Goal: Information Seeking & Learning: Learn about a topic

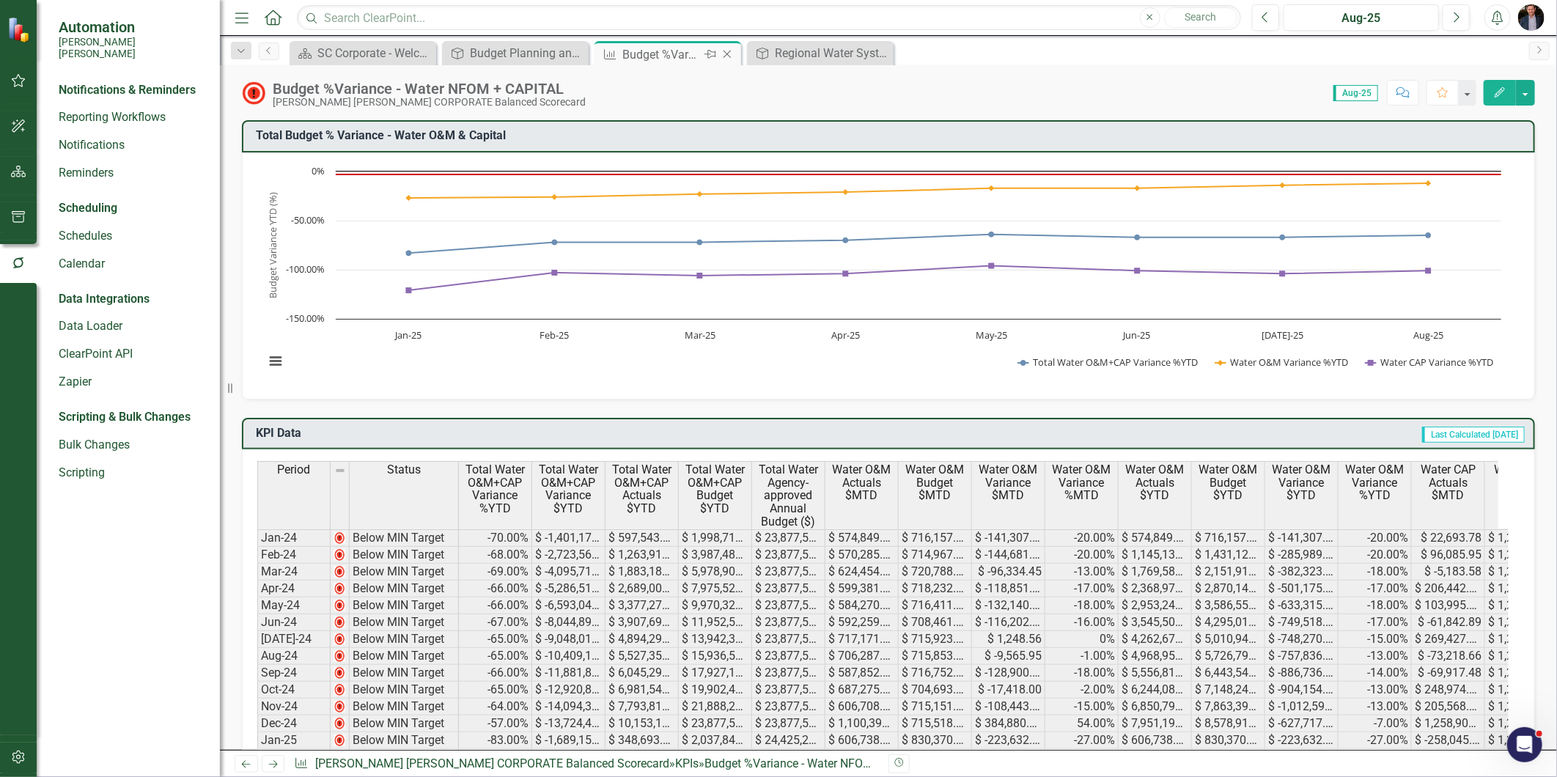
click at [730, 55] on icon "Close" at bounding box center [727, 54] width 15 height 12
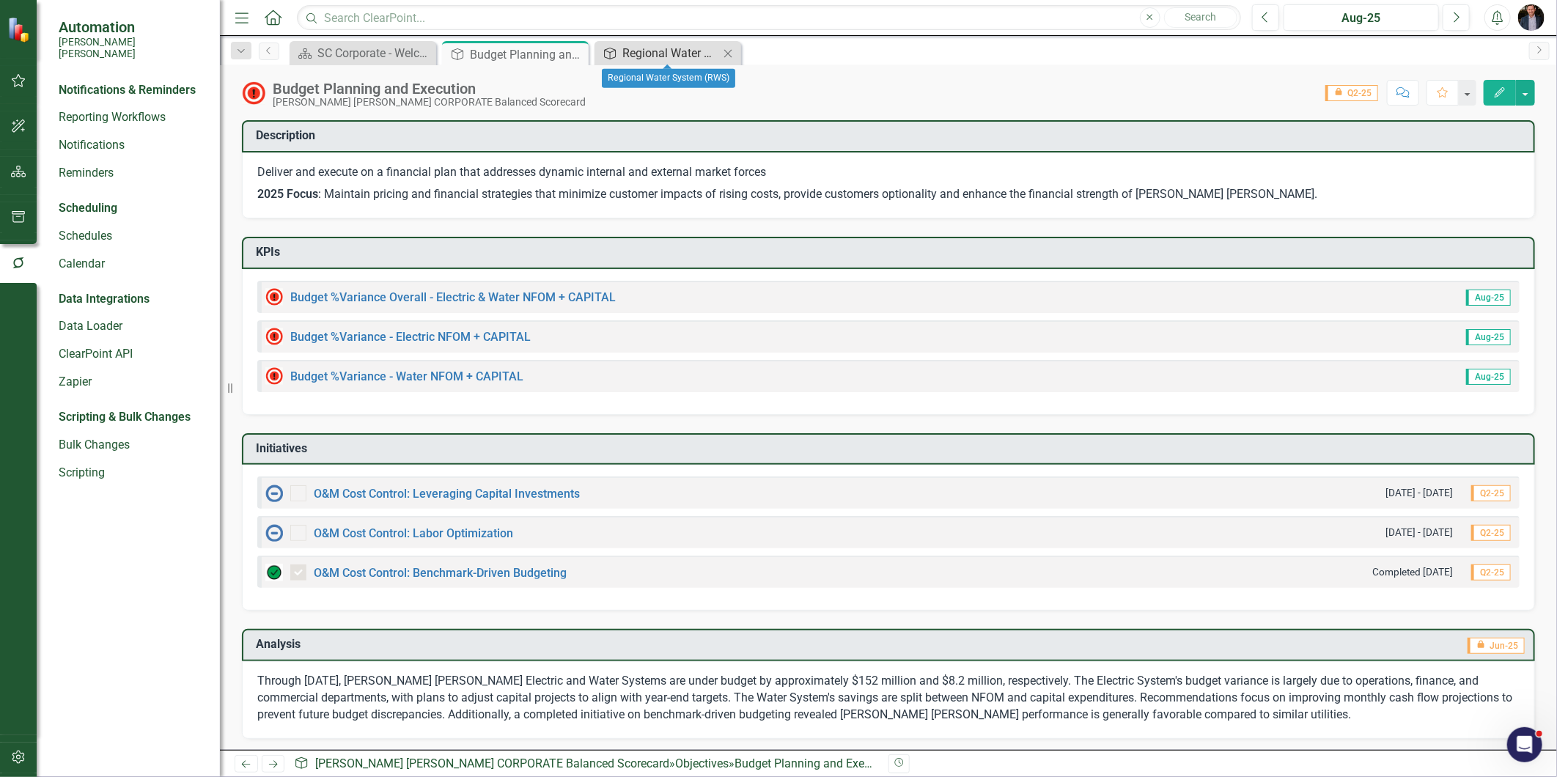
click at [666, 59] on div "Regional Water System (RWS)" at bounding box center [670, 53] width 97 height 18
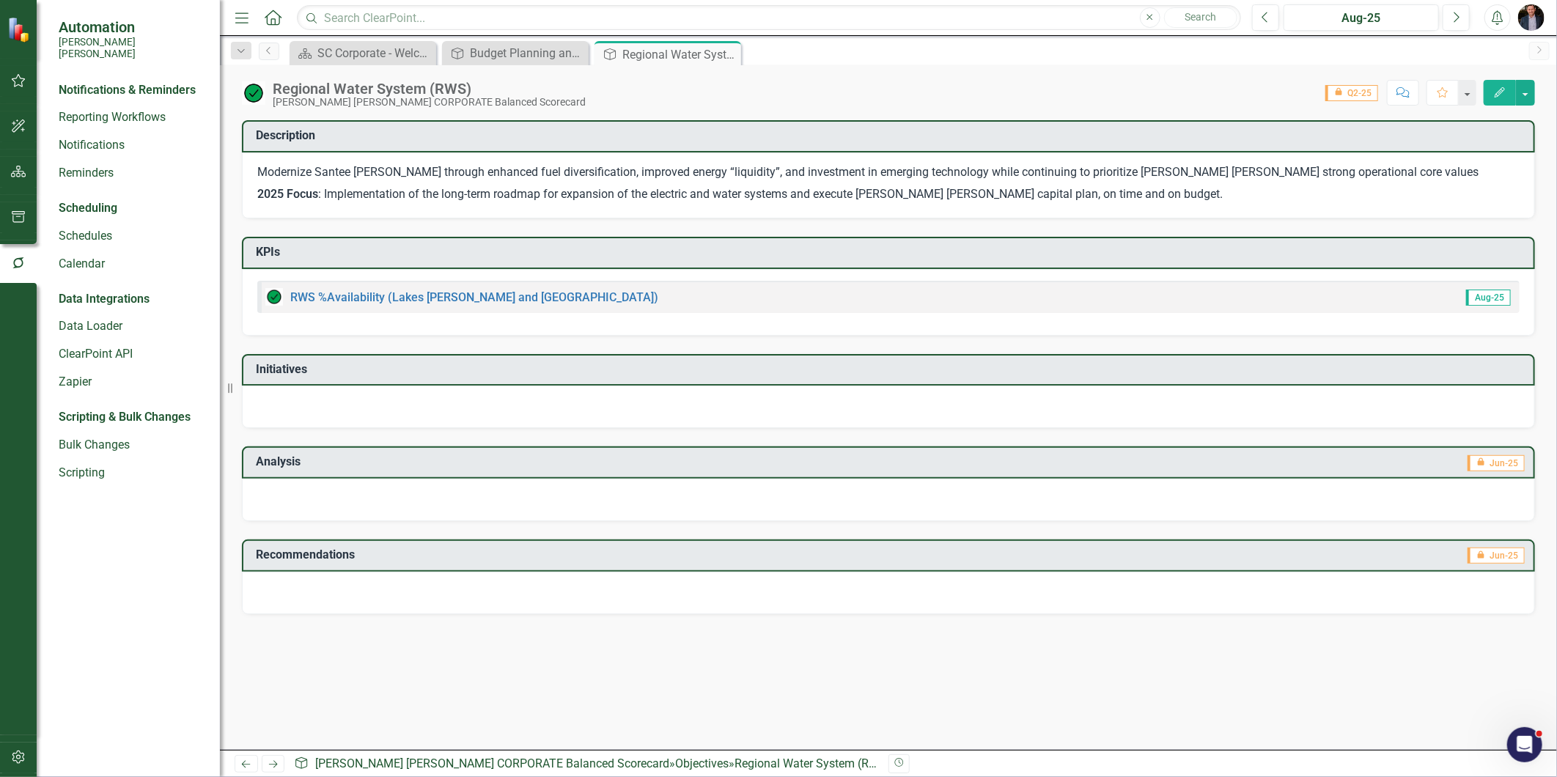
click at [472, 288] on div "RWS %Availability (Lakes [PERSON_NAME] and [GEOGRAPHIC_DATA])" at bounding box center [461, 297] width 393 height 18
click at [450, 295] on link "RWS %Availability (Lakes [PERSON_NAME] and [GEOGRAPHIC_DATA])" at bounding box center [474, 297] width 368 height 14
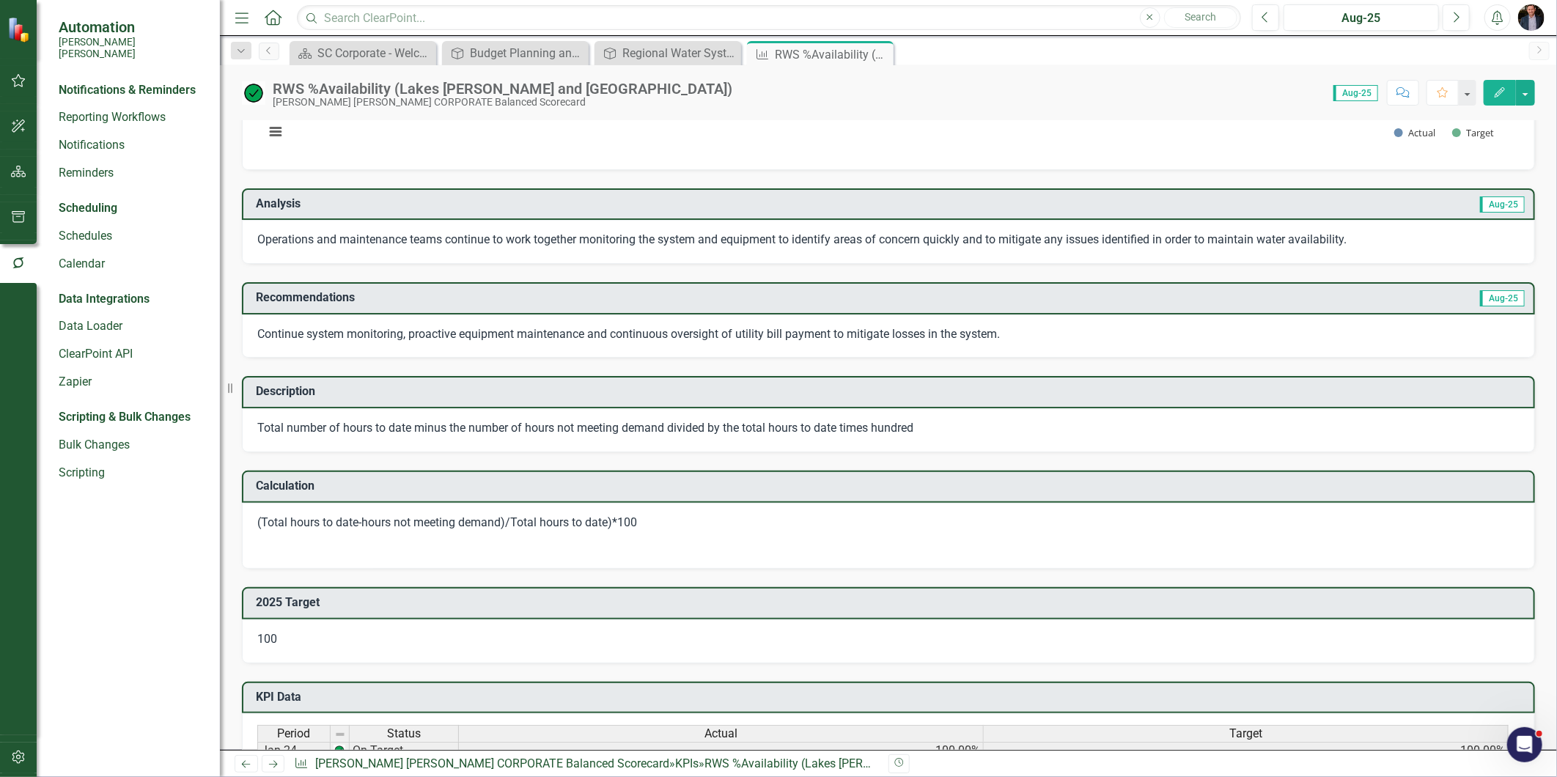
scroll to position [244, 0]
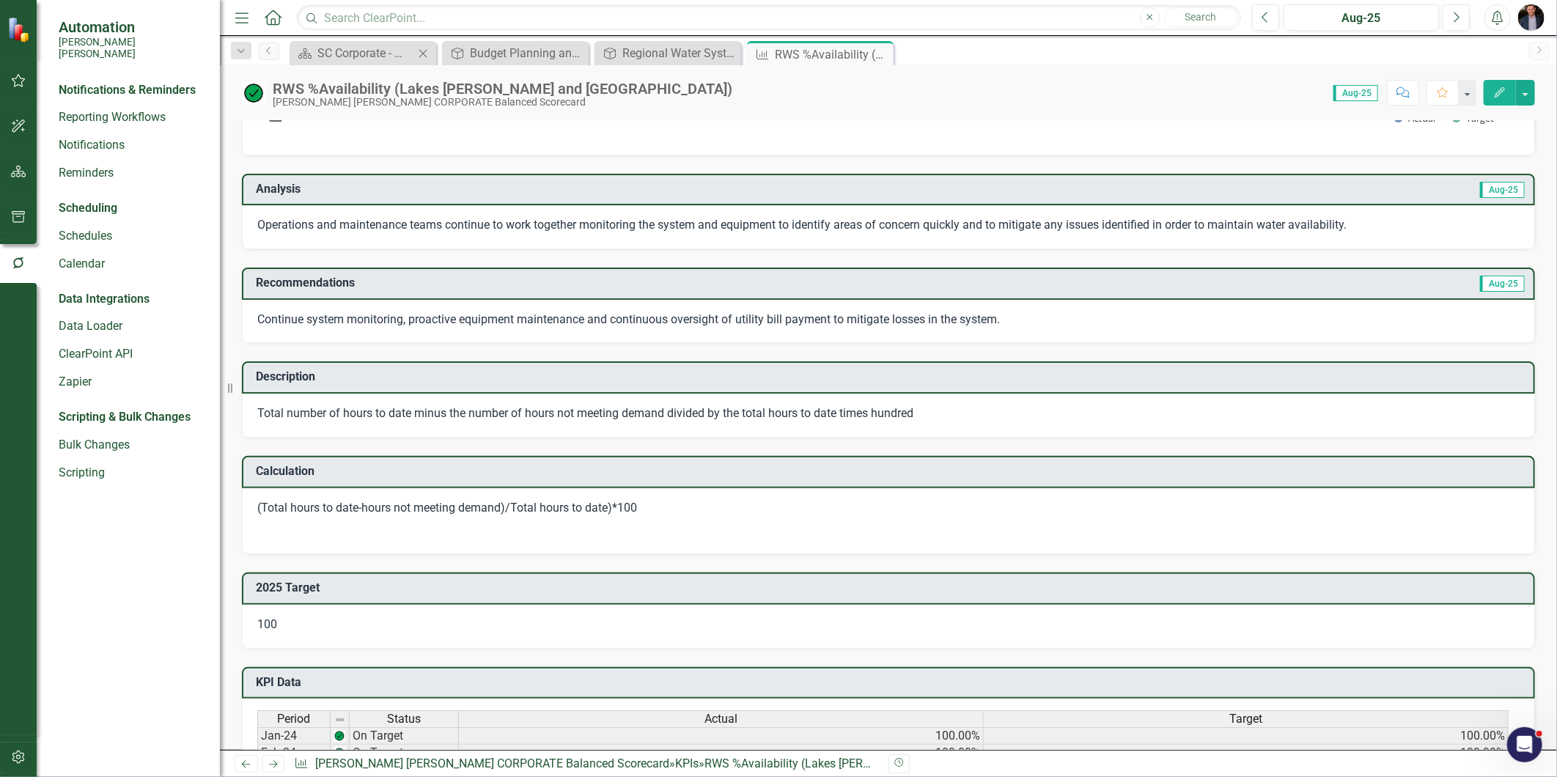
click at [349, 42] on div "Scorecard SC Corporate - Welcome to ClearPoint Close" at bounding box center [363, 53] width 147 height 24
click at [343, 54] on div "SC Corporate - Welcome to ClearPoint" at bounding box center [365, 53] width 97 height 18
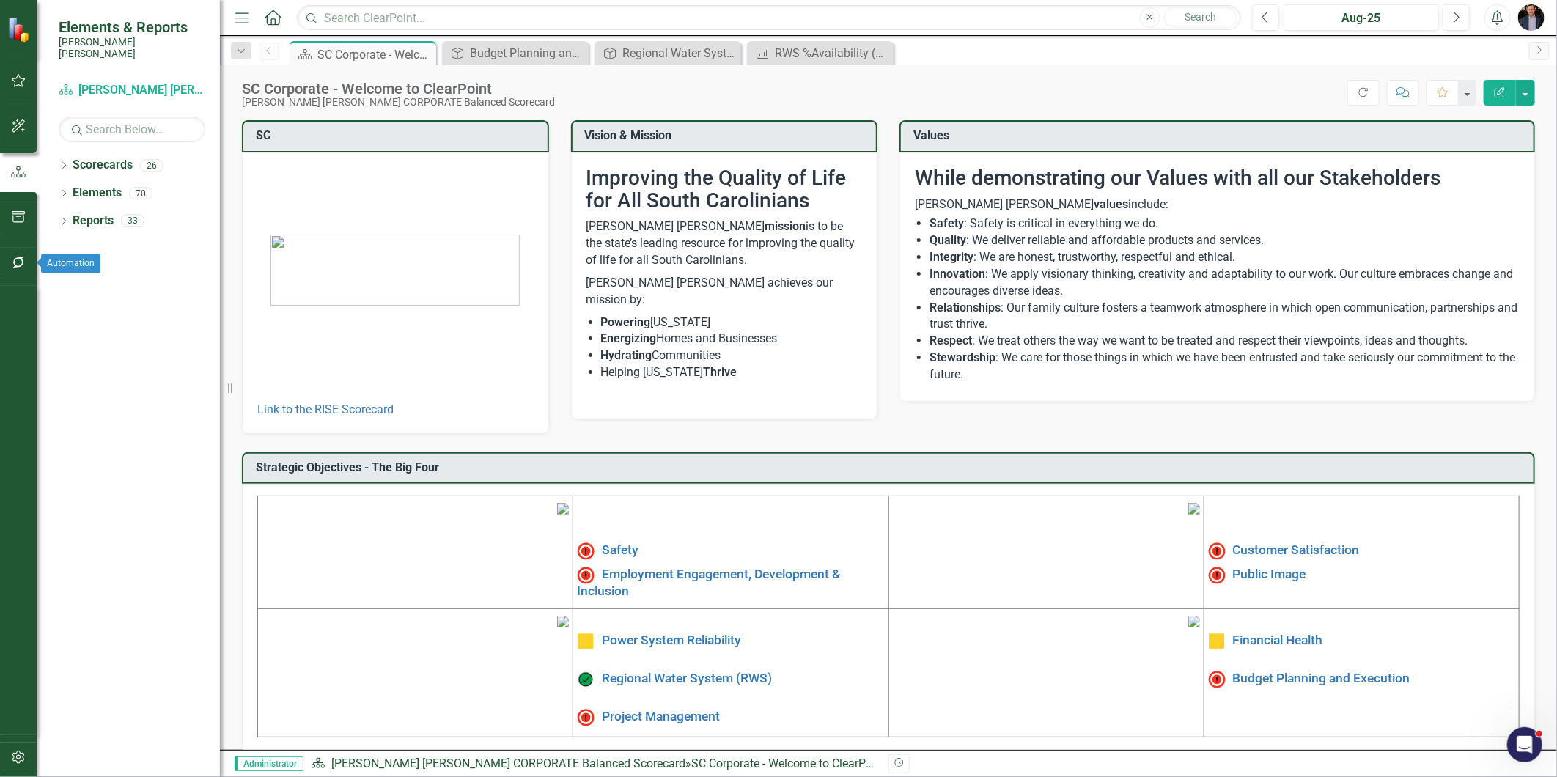
click at [4, 251] on button "button" at bounding box center [18, 263] width 33 height 31
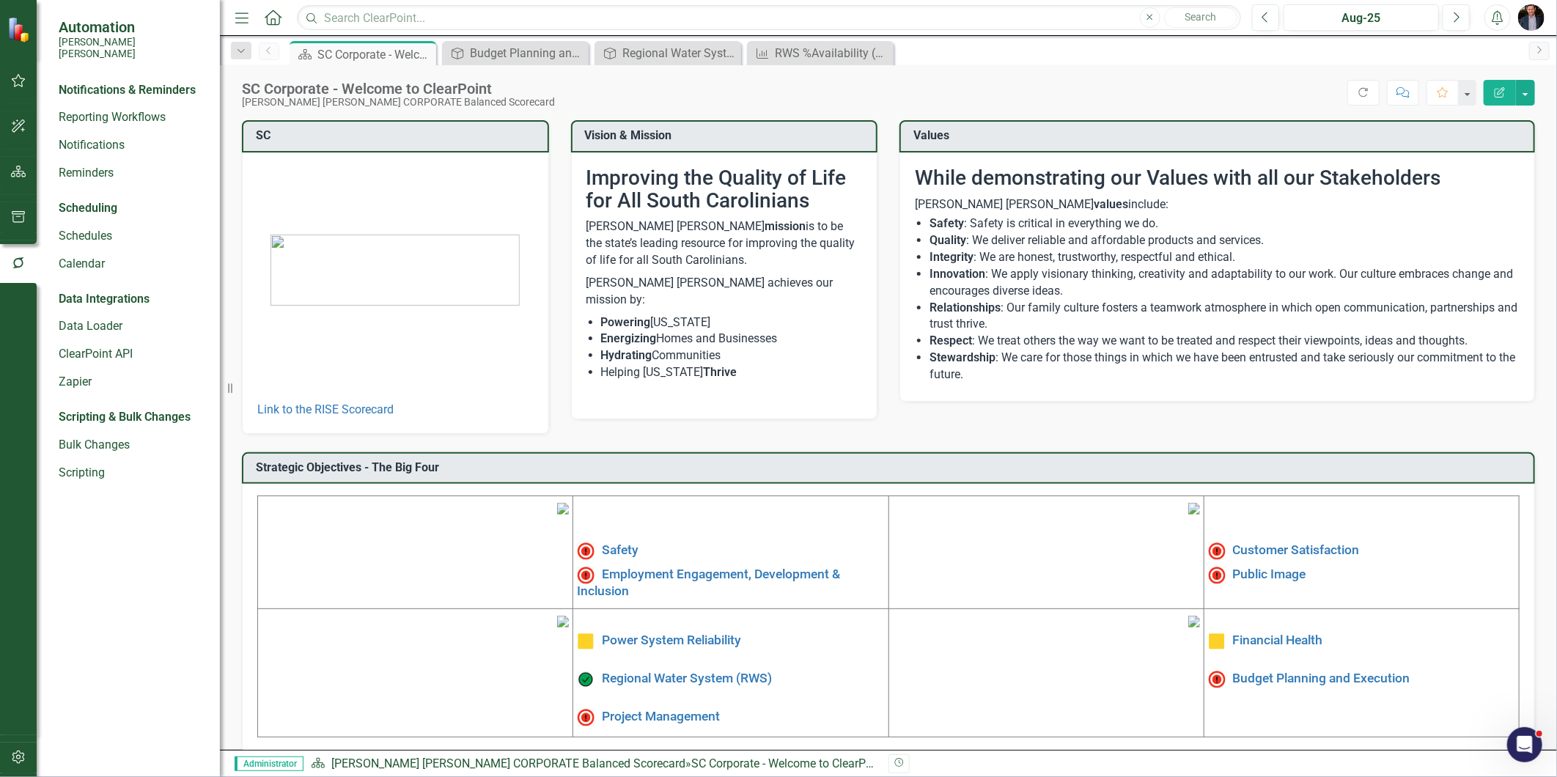
click at [93, 90] on div "Notifications & Reminders" at bounding box center [132, 92] width 147 height 28
click at [89, 109] on link "Reporting Workflows" at bounding box center [132, 117] width 147 height 17
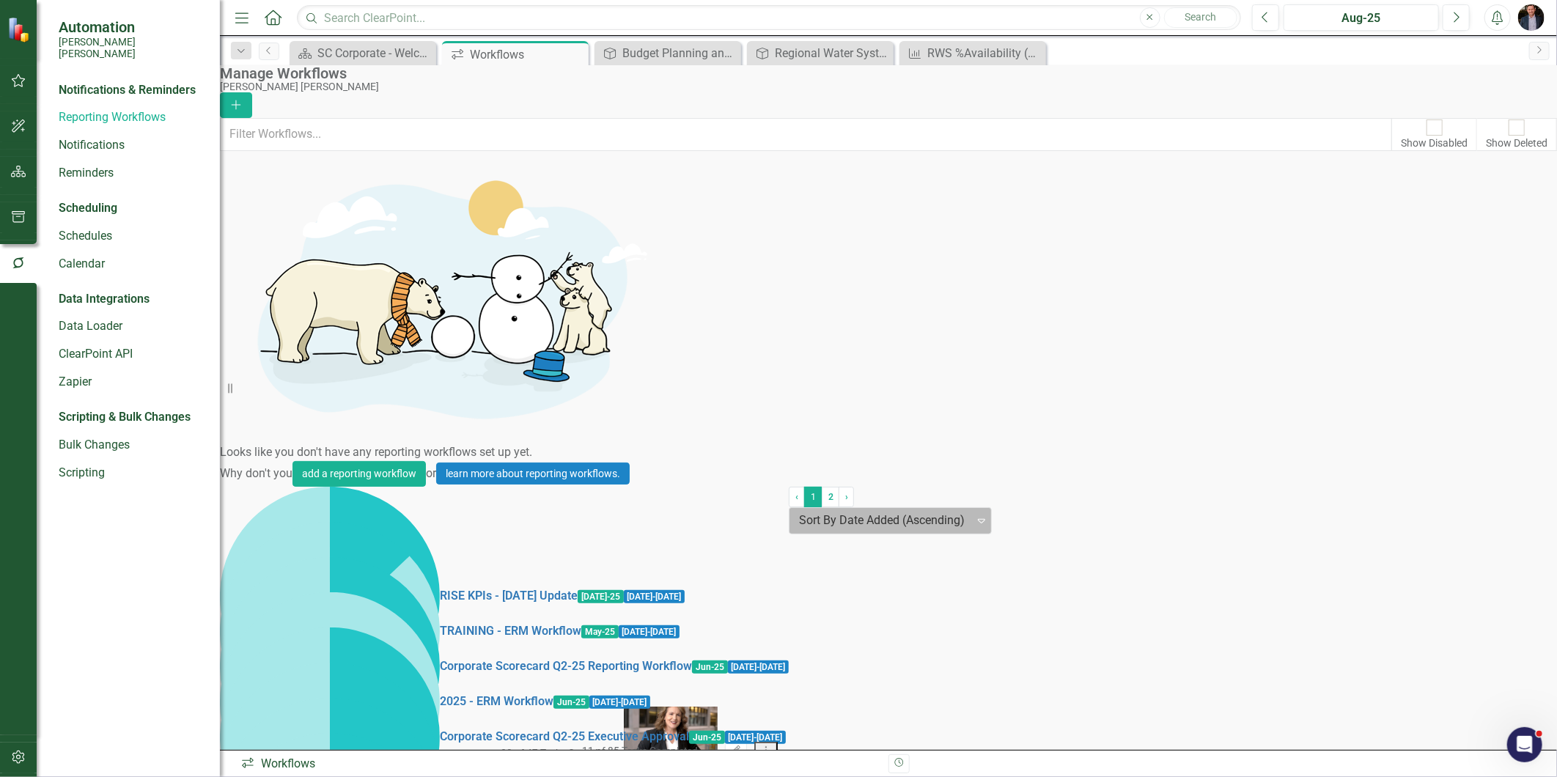
click at [870, 531] on div at bounding box center [882, 521] width 166 height 20
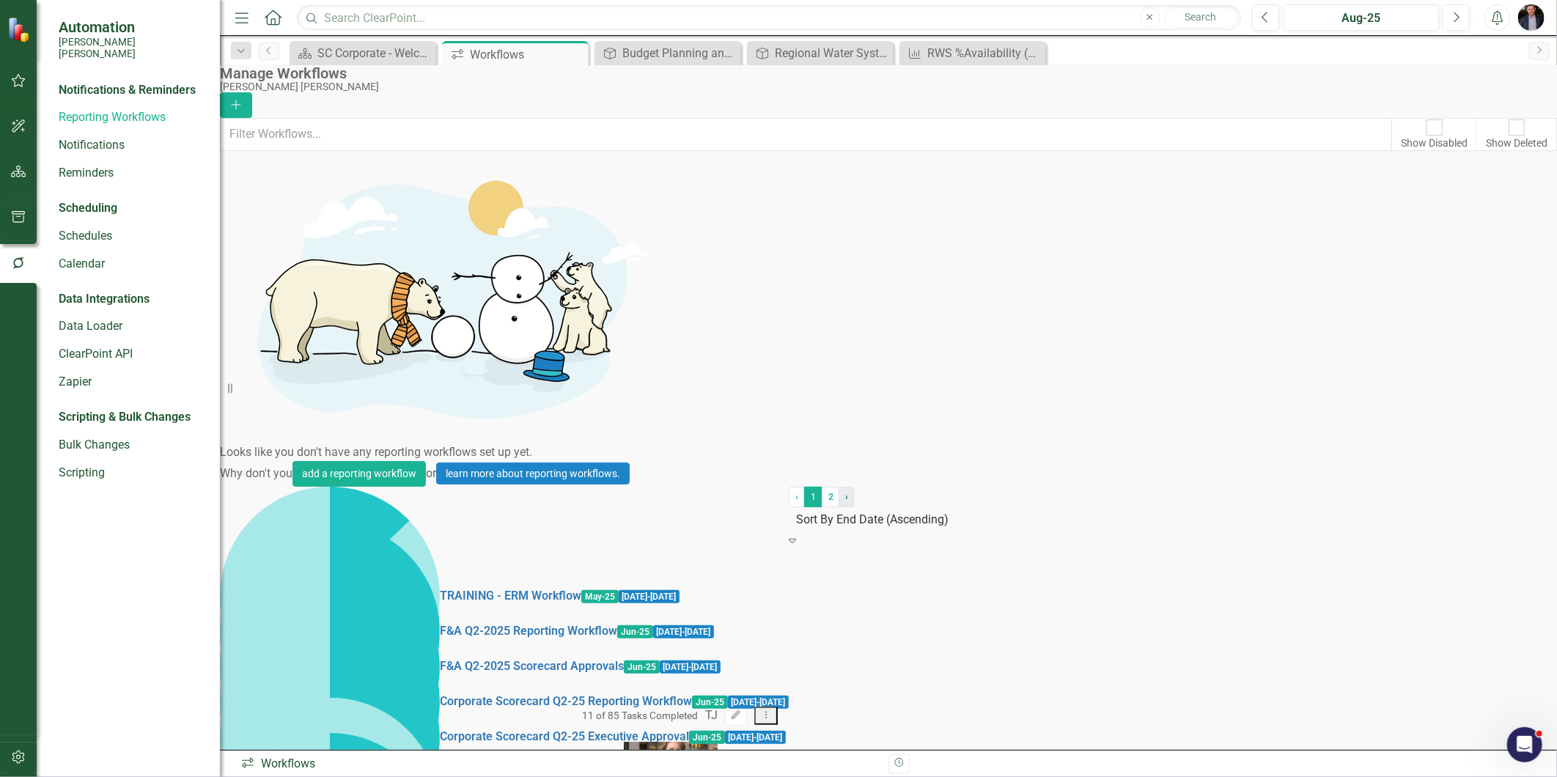
click at [839, 507] on link "› Next" at bounding box center [846, 497] width 15 height 21
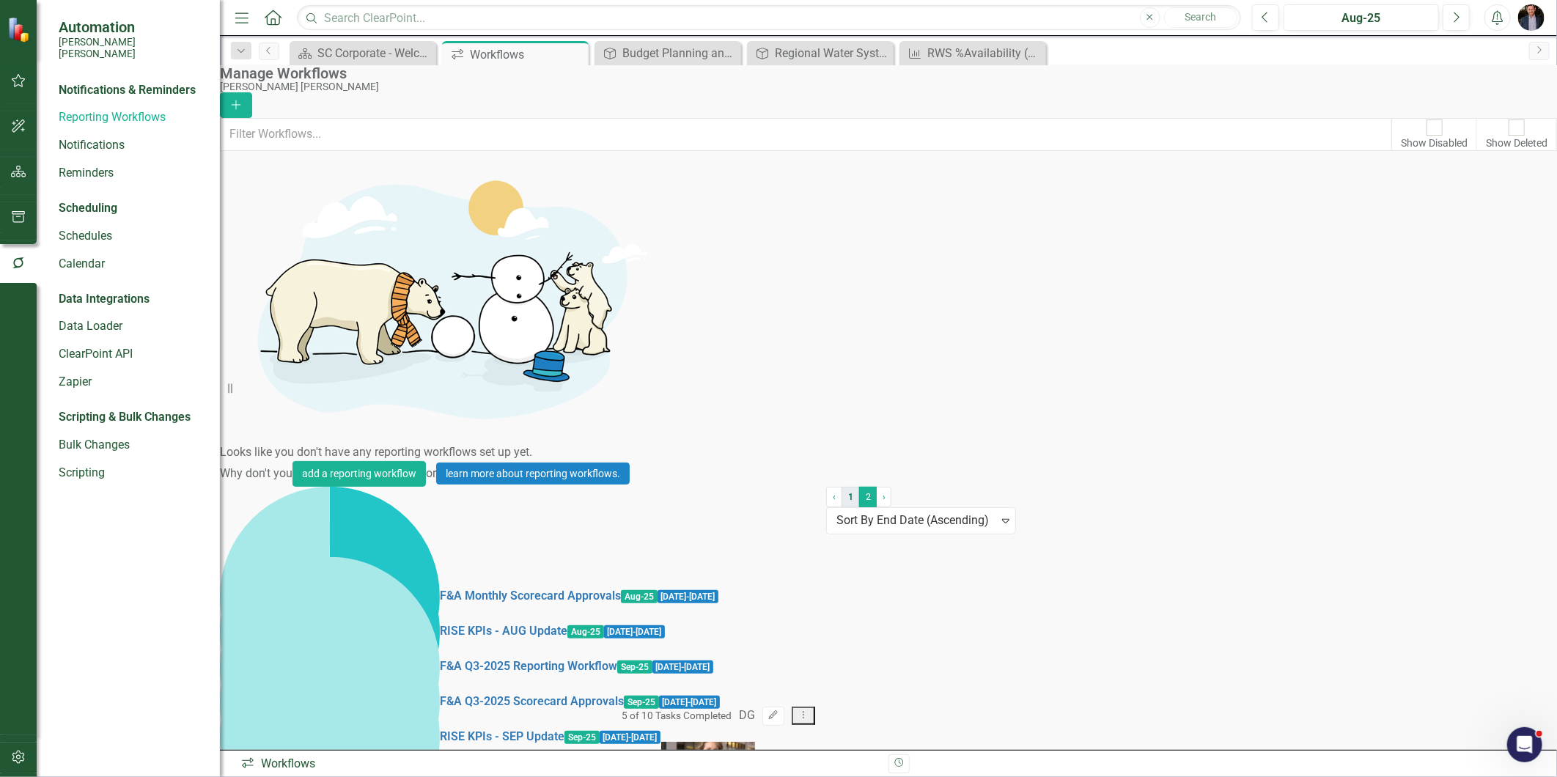
click at [842, 507] on link "1" at bounding box center [851, 497] width 18 height 21
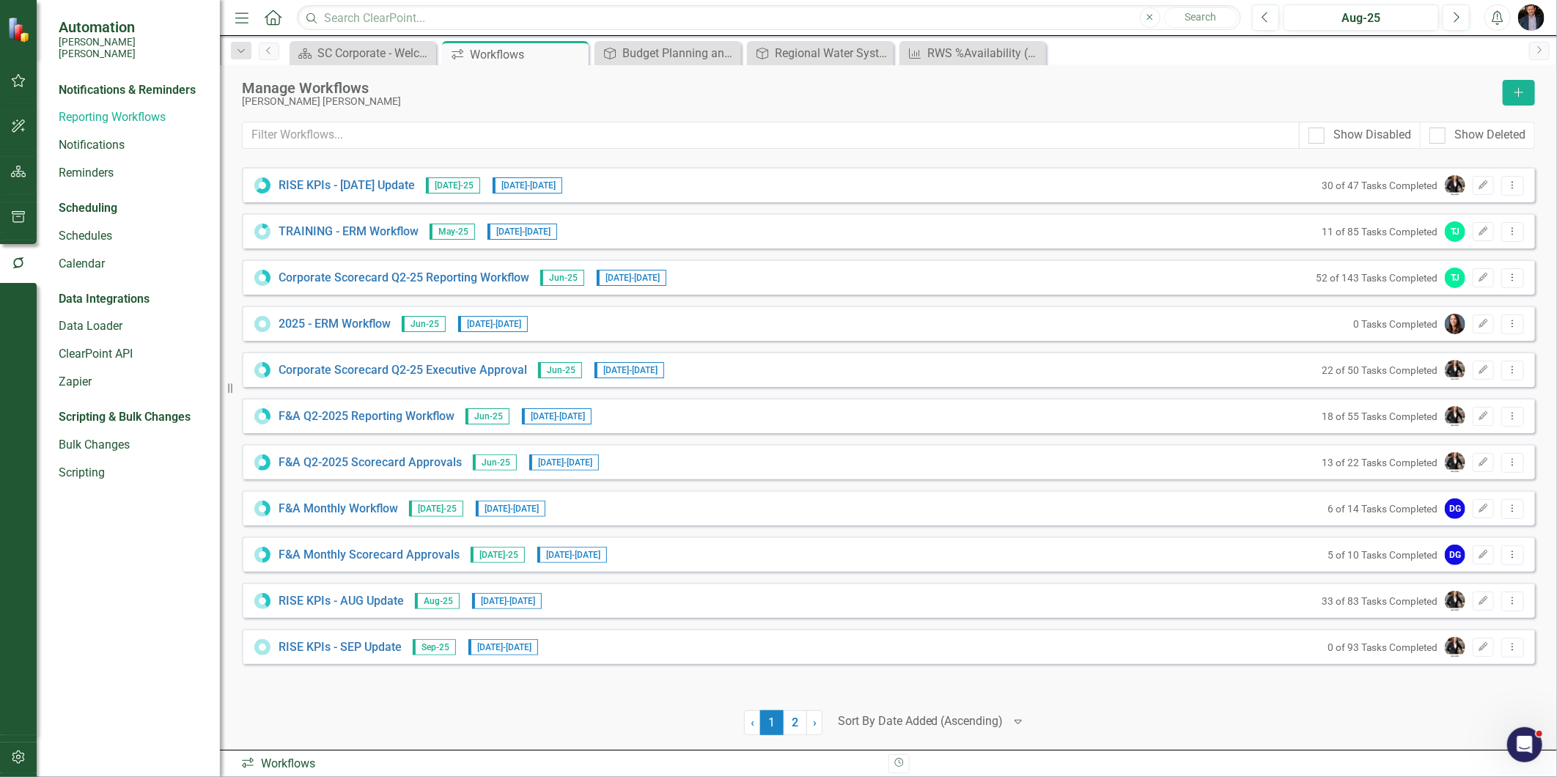
click at [276, 19] on icon "Home" at bounding box center [272, 17] width 19 height 15
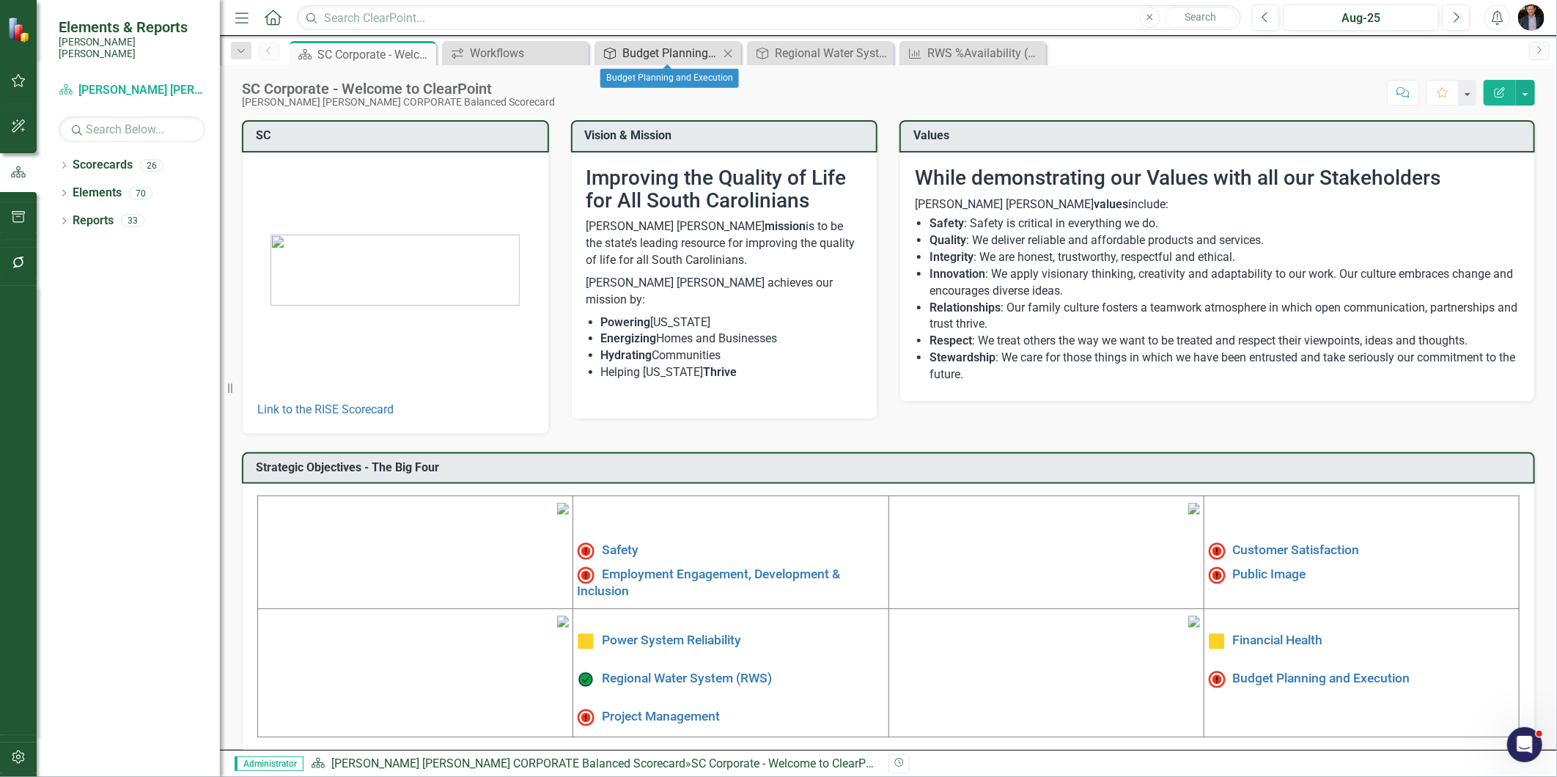
click at [648, 46] on div "Budget Planning and Execution" at bounding box center [670, 53] width 97 height 18
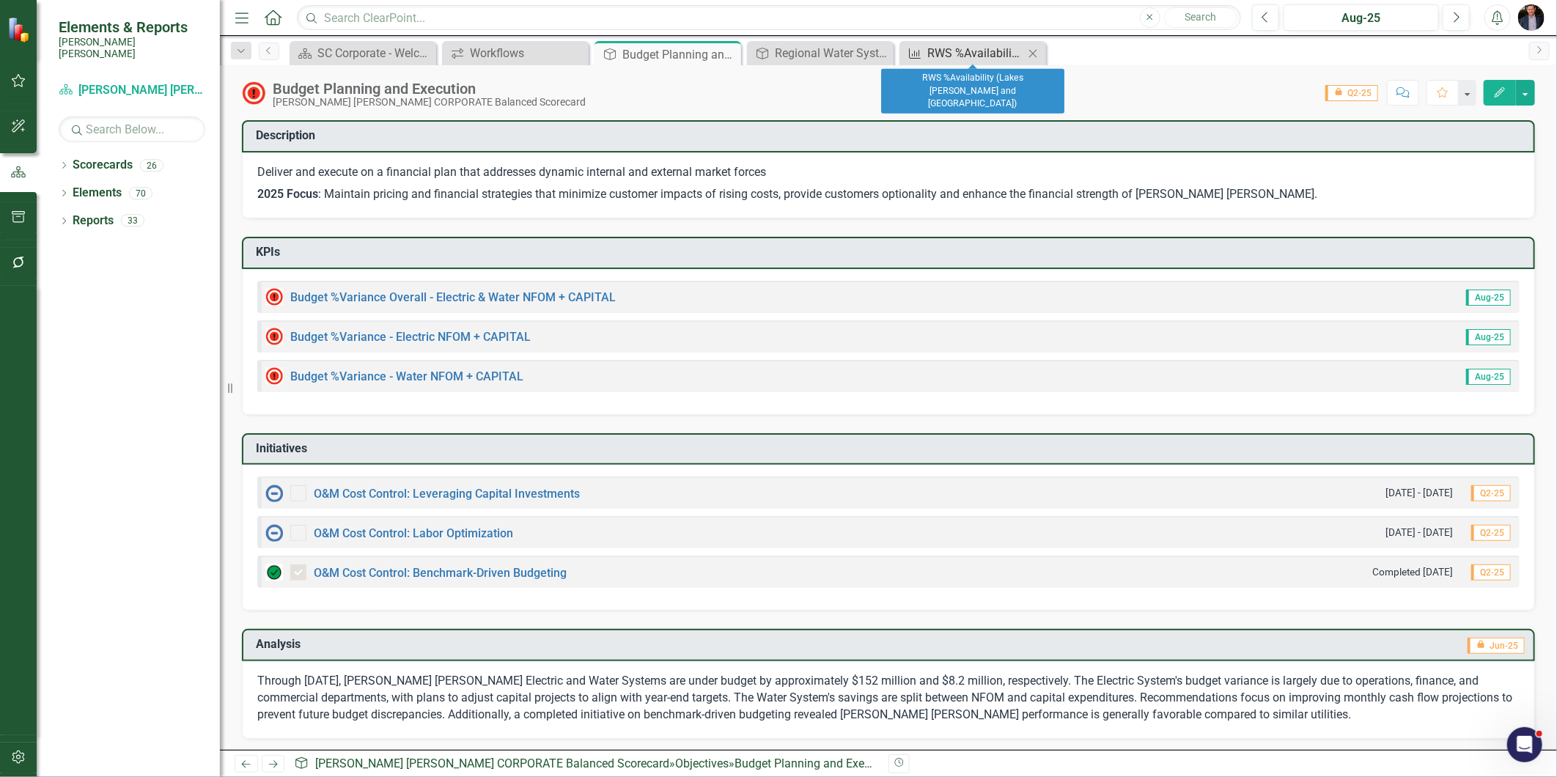
click at [963, 51] on div "RWS %Availability (Lakes [PERSON_NAME] and [GEOGRAPHIC_DATA])" at bounding box center [975, 53] width 97 height 18
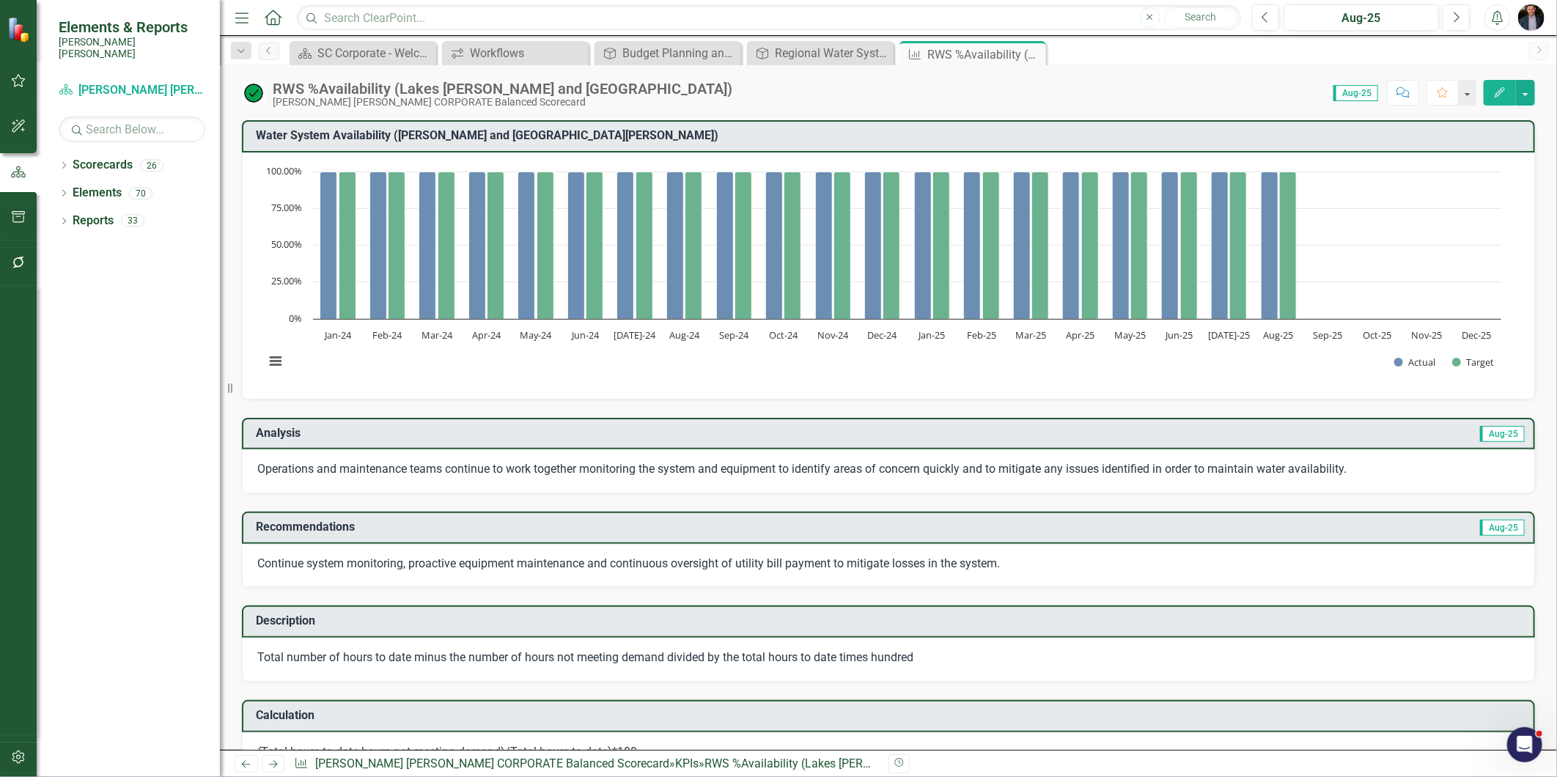
drag, startPoint x: 1035, startPoint y: 54, endPoint x: 1005, endPoint y: 60, distance: 29.9
click at [0, 0] on icon "Close" at bounding box center [0, 0] width 0 height 0
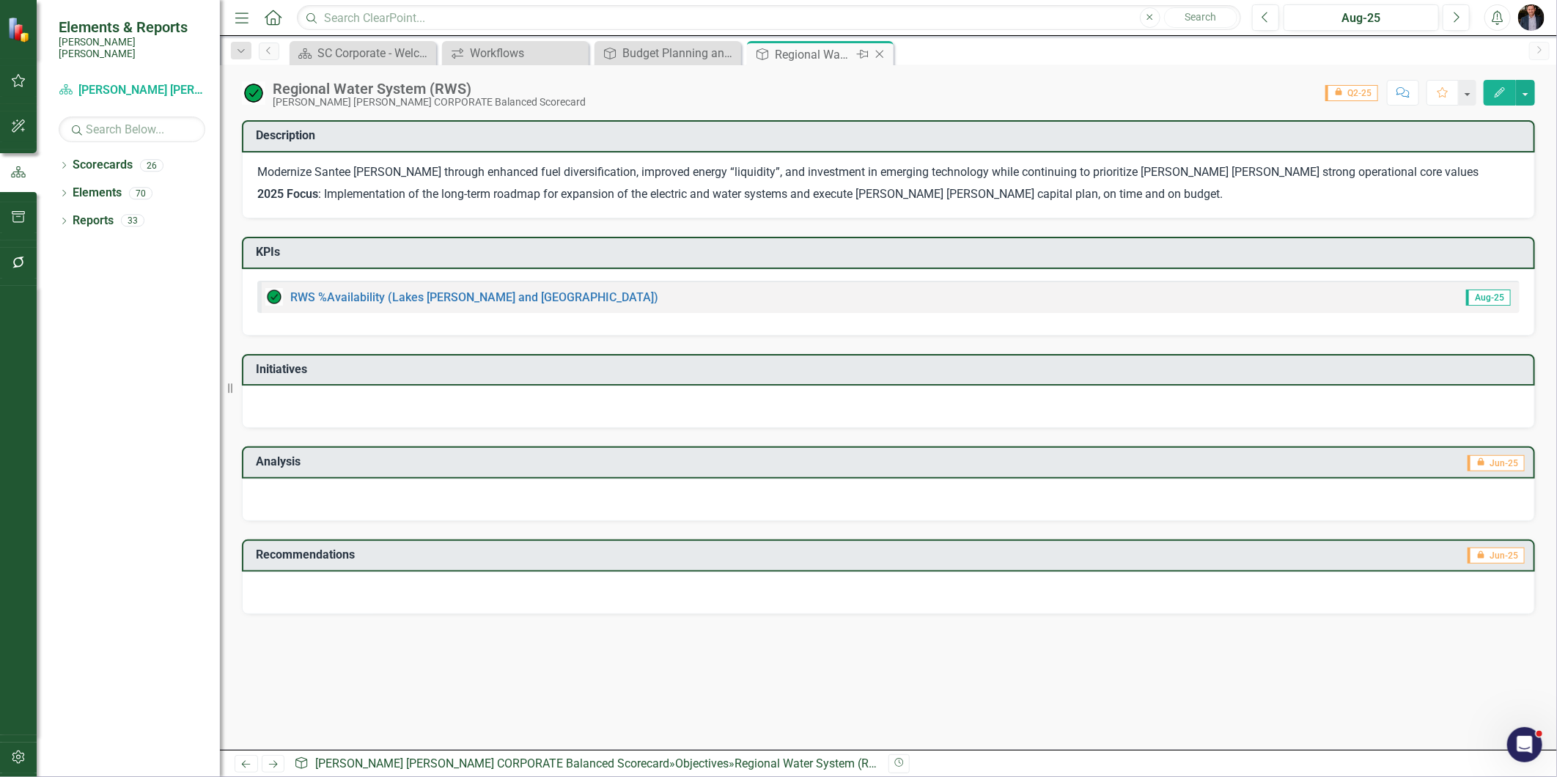
click at [880, 54] on icon at bounding box center [880, 55] width 8 height 8
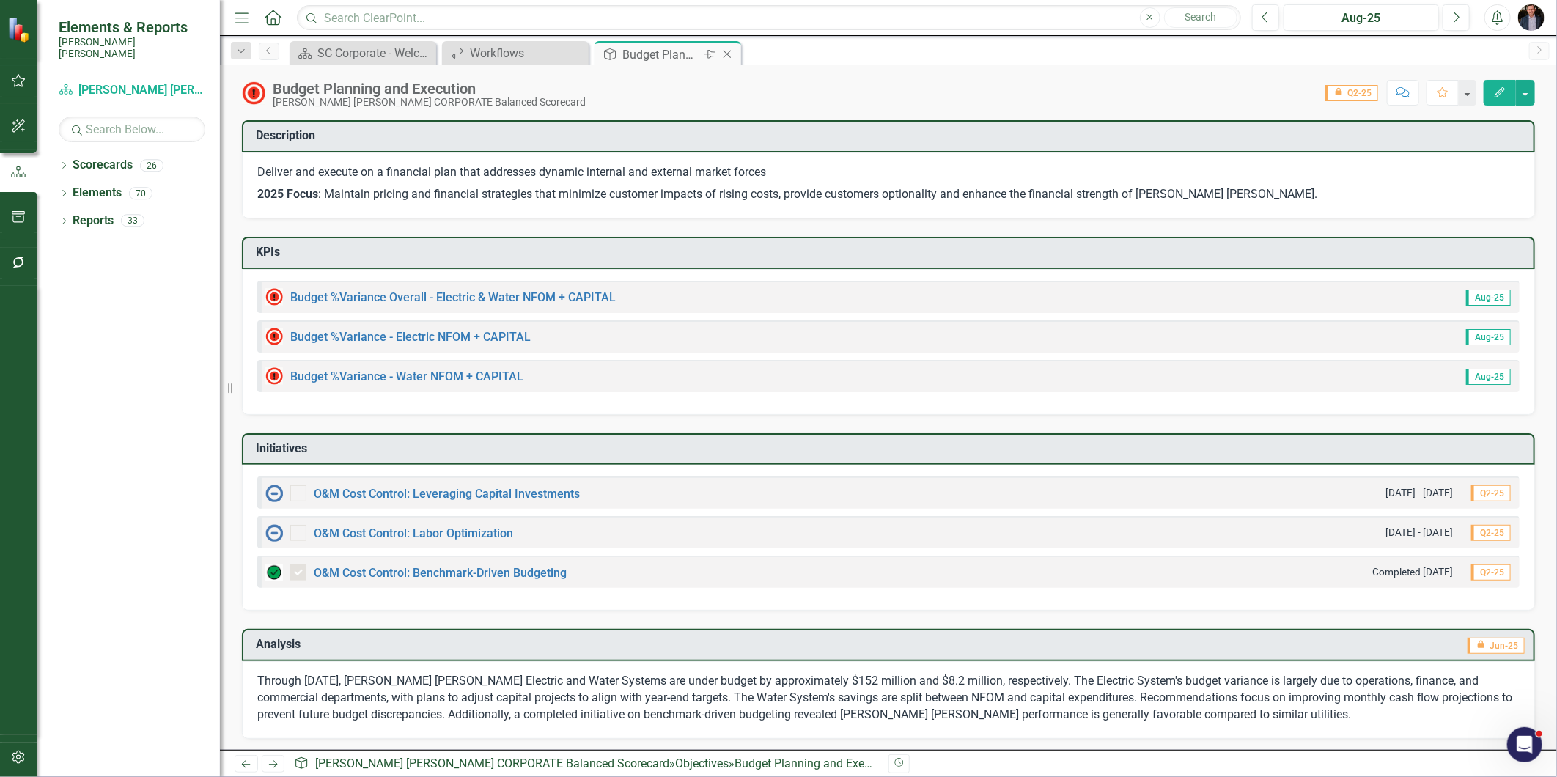
click at [728, 50] on icon "Close" at bounding box center [727, 54] width 15 height 12
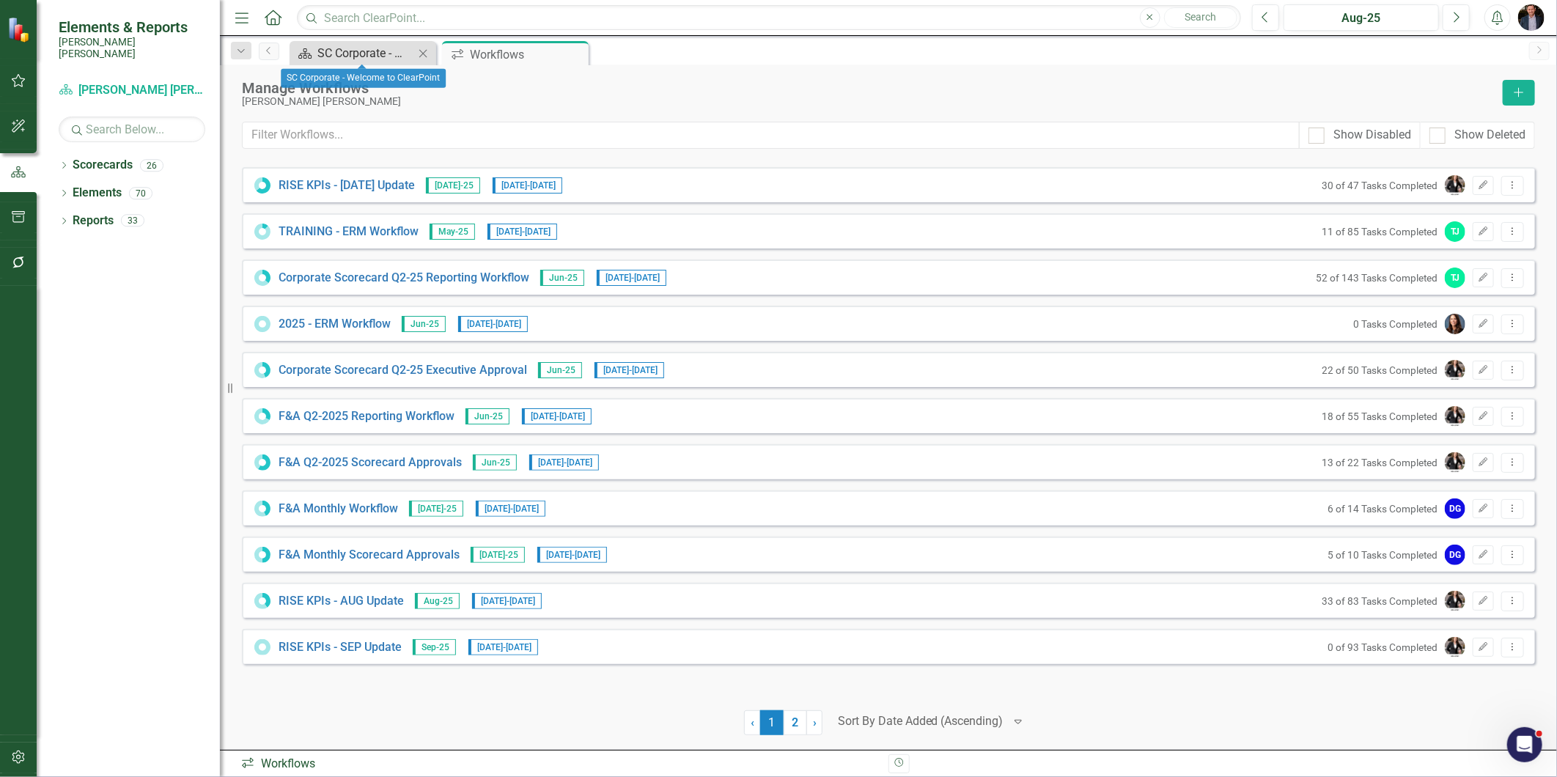
click at [383, 55] on div "SC Corporate - Welcome to ClearPoint" at bounding box center [365, 53] width 97 height 18
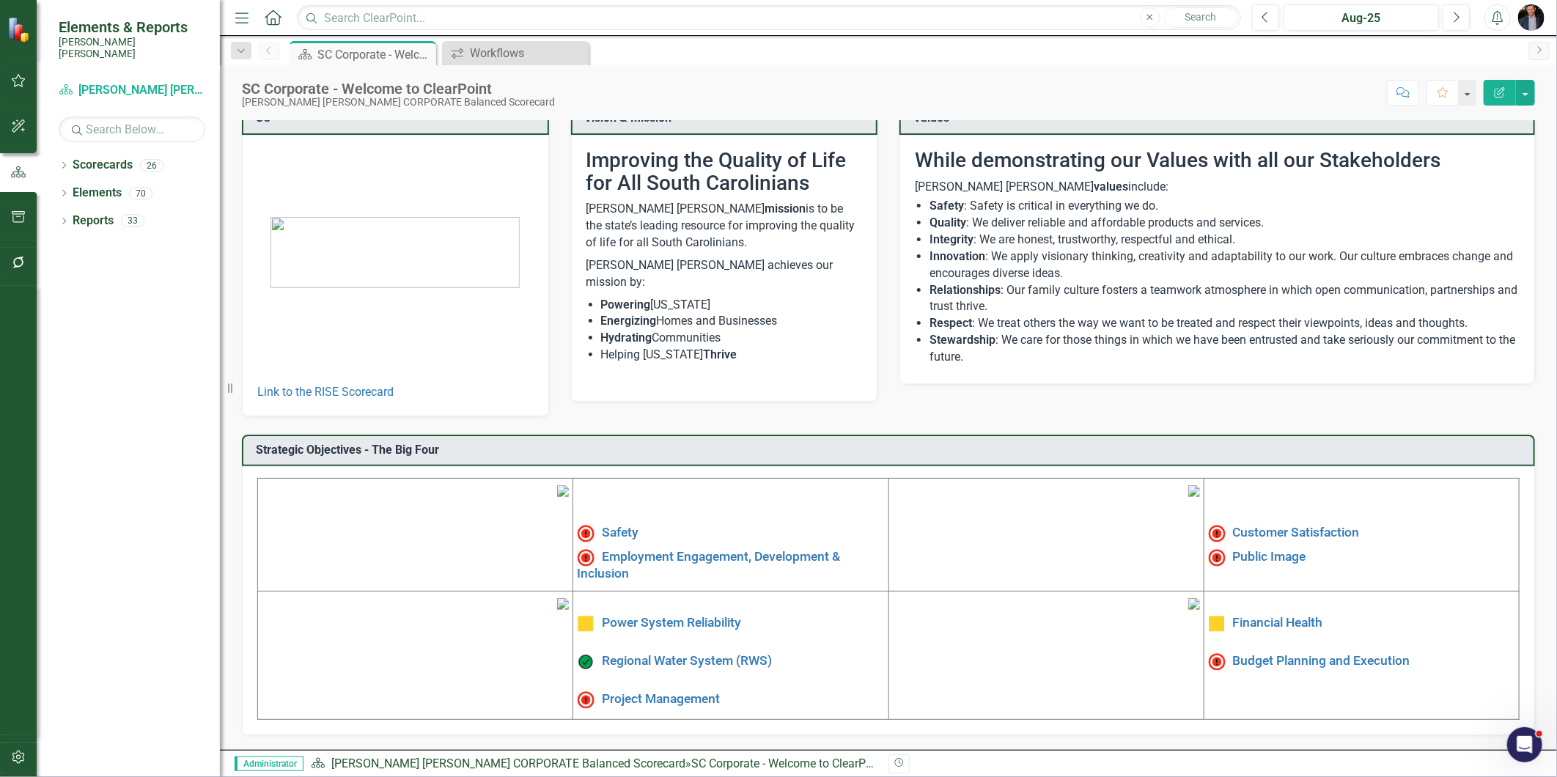
scroll to position [133, 0]
click at [732, 550] on link "Employment Engagement, Development & Inclusion" at bounding box center [708, 565] width 263 height 31
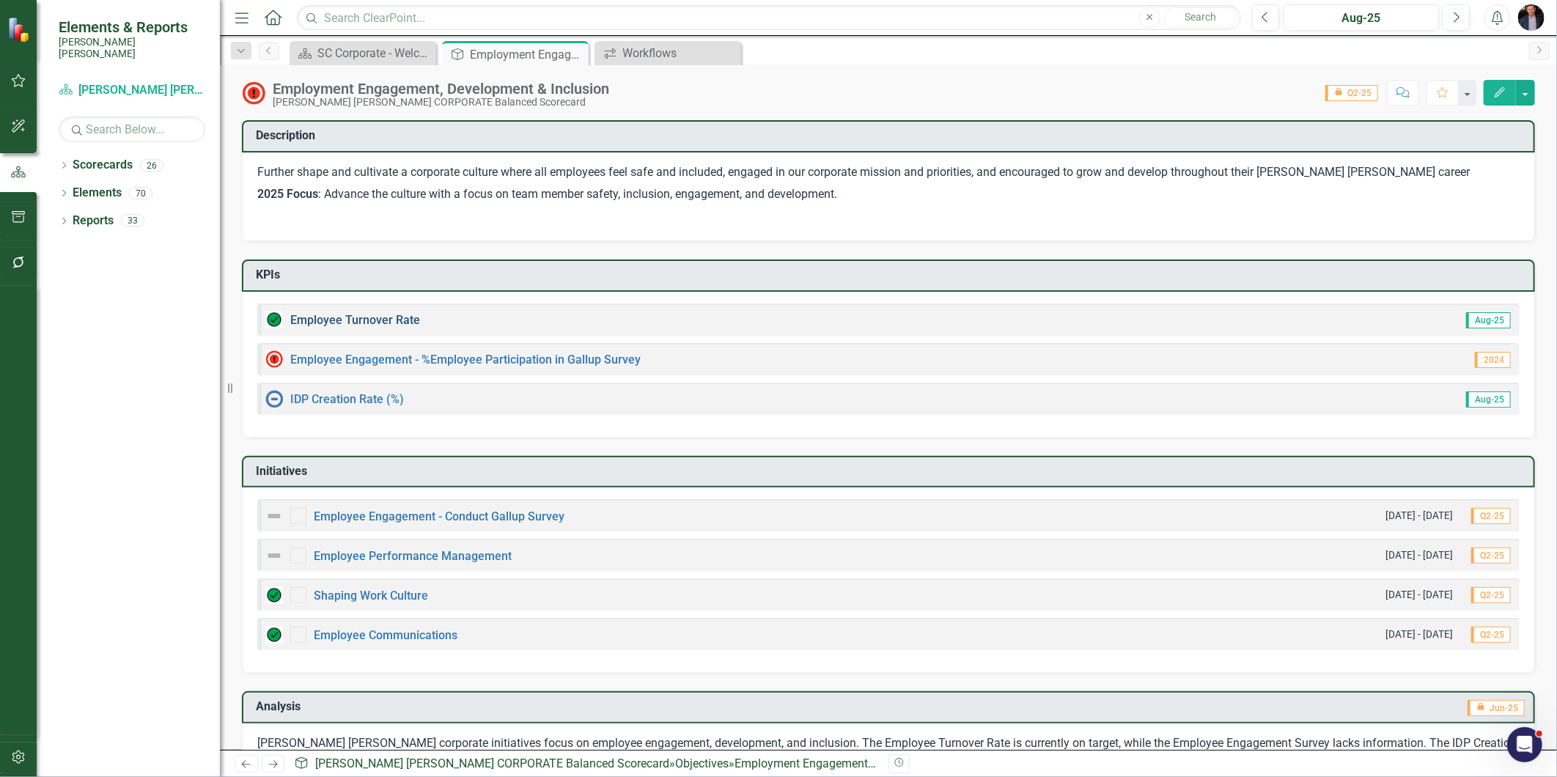
click at [357, 317] on link "Employee Turnover Rate​" at bounding box center [355, 320] width 130 height 14
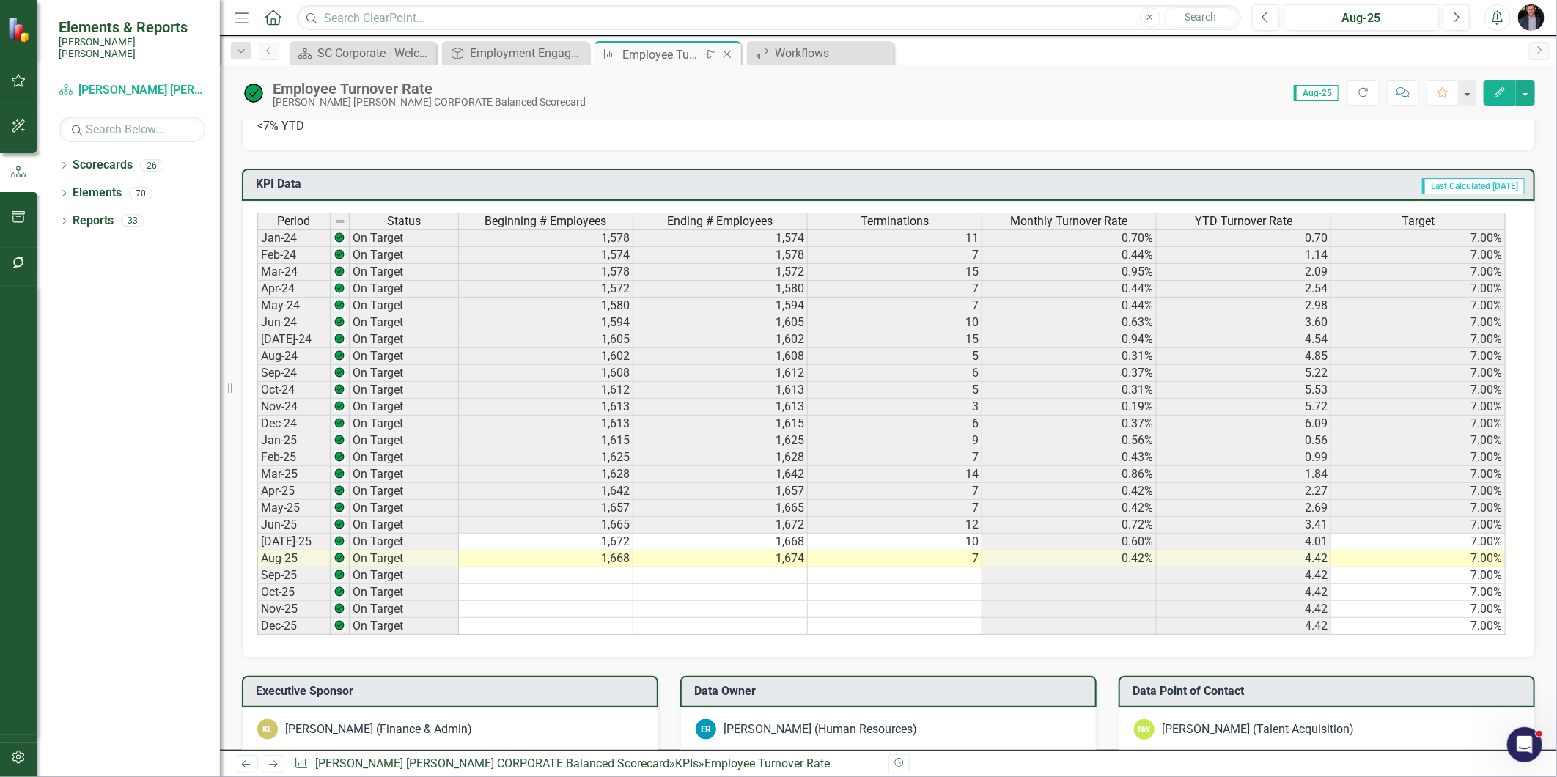
click at [722, 51] on icon "Close" at bounding box center [727, 54] width 15 height 12
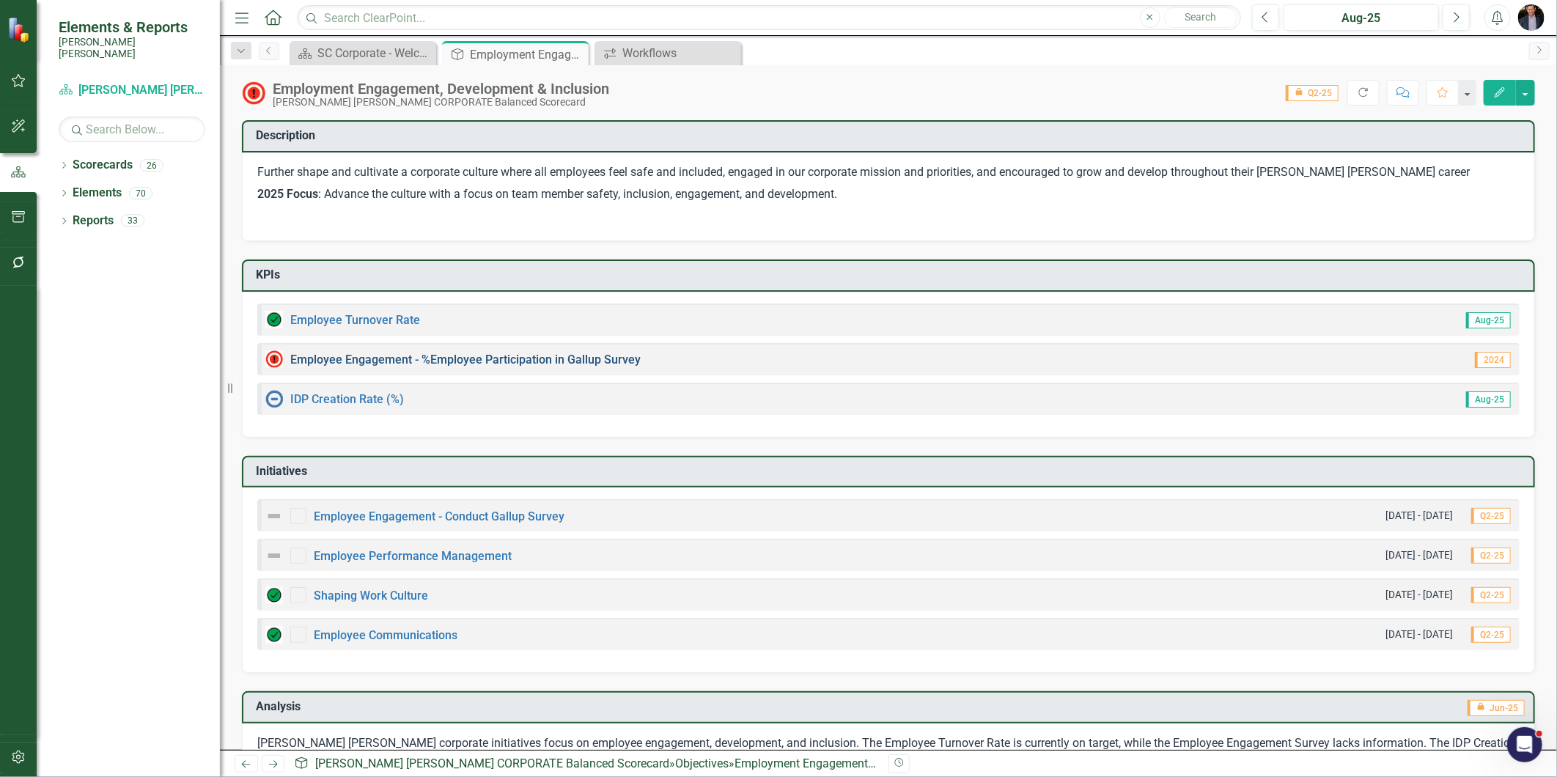
click at [362, 356] on link "Employee Engagement - %Employee Participation in Gallup Survey​" at bounding box center [465, 360] width 350 height 14
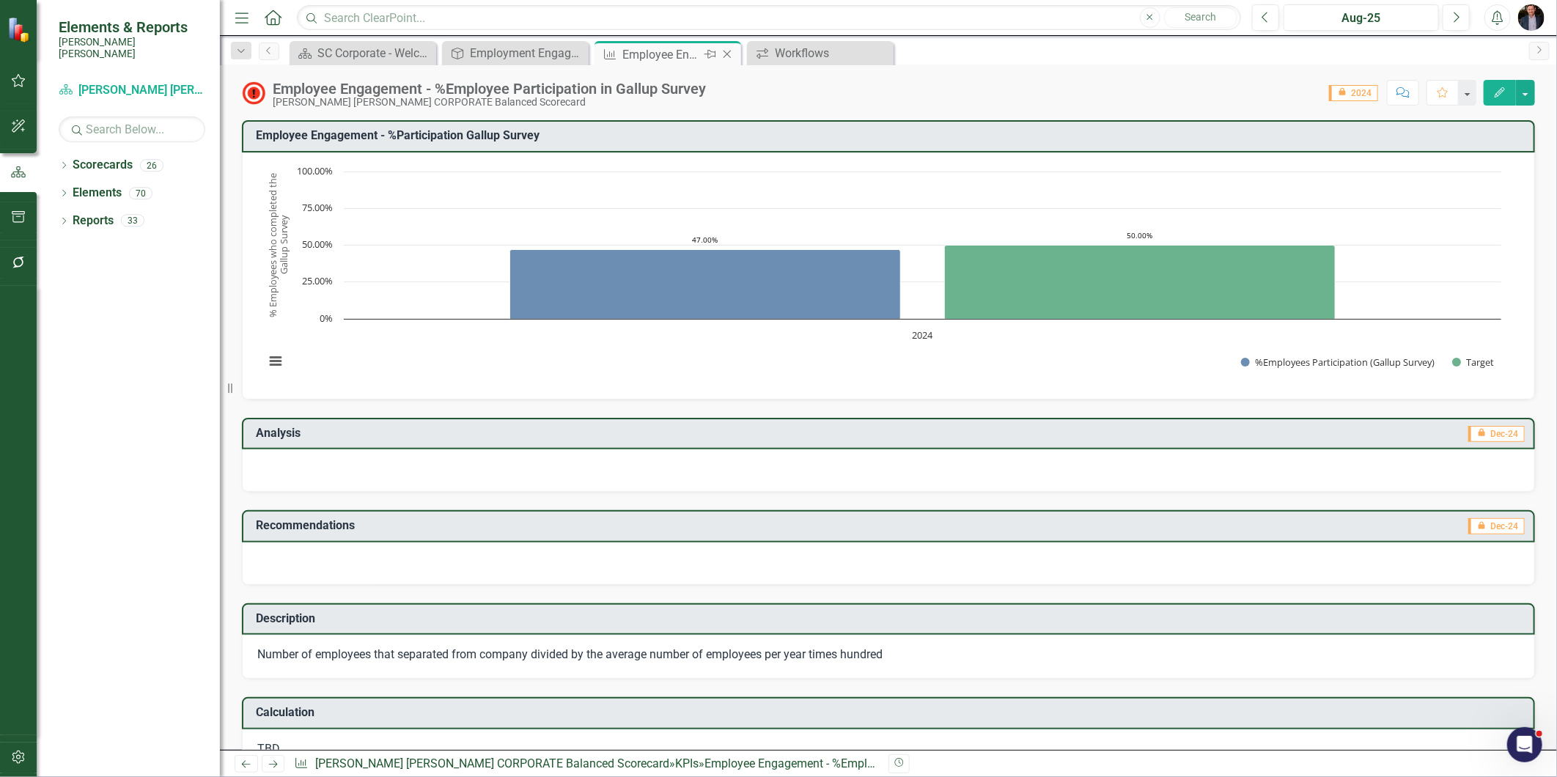
click at [724, 55] on icon "Close" at bounding box center [727, 54] width 15 height 12
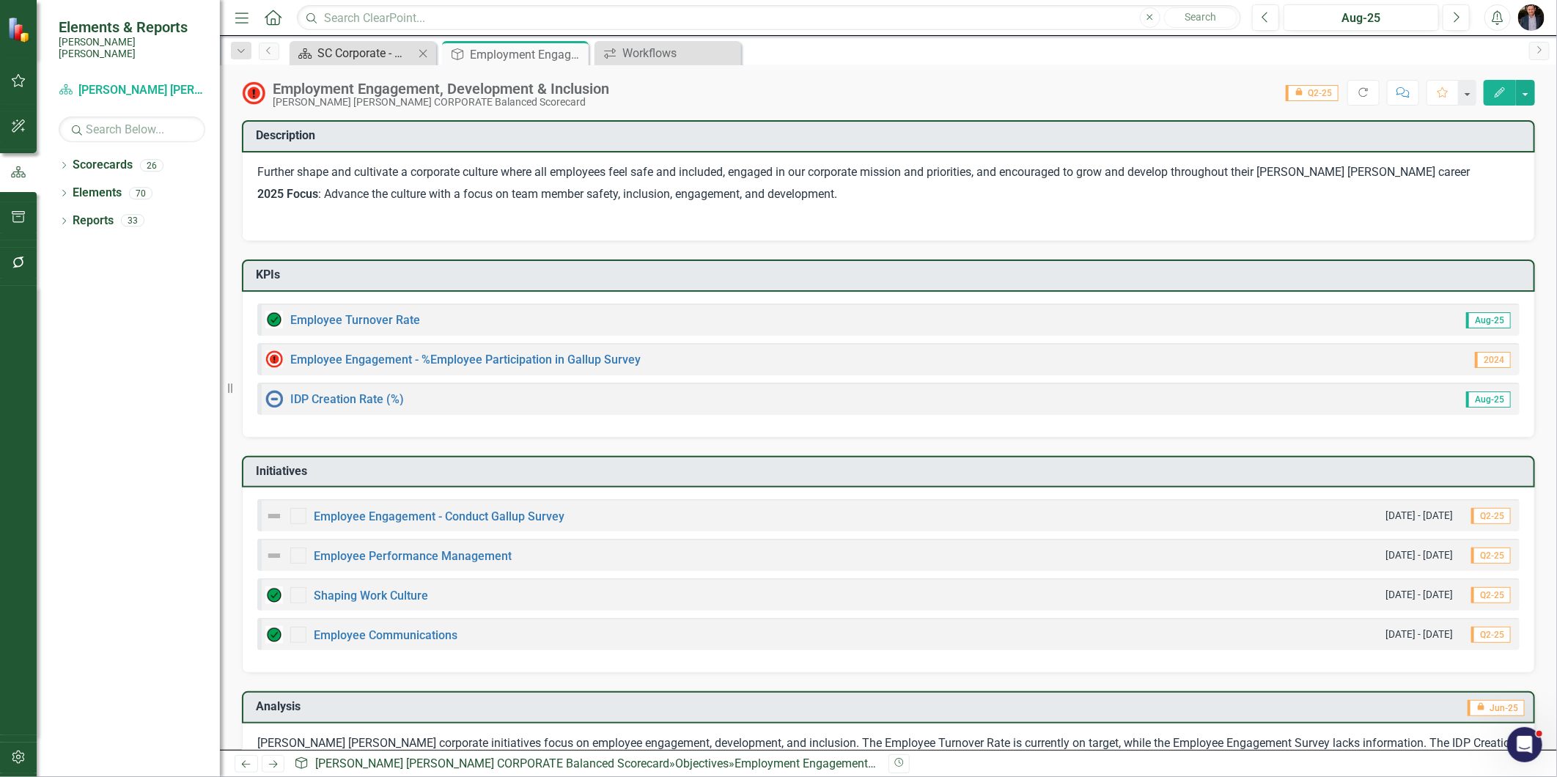
click at [383, 52] on div "SC Corporate - Welcome to ClearPoint" at bounding box center [365, 53] width 97 height 18
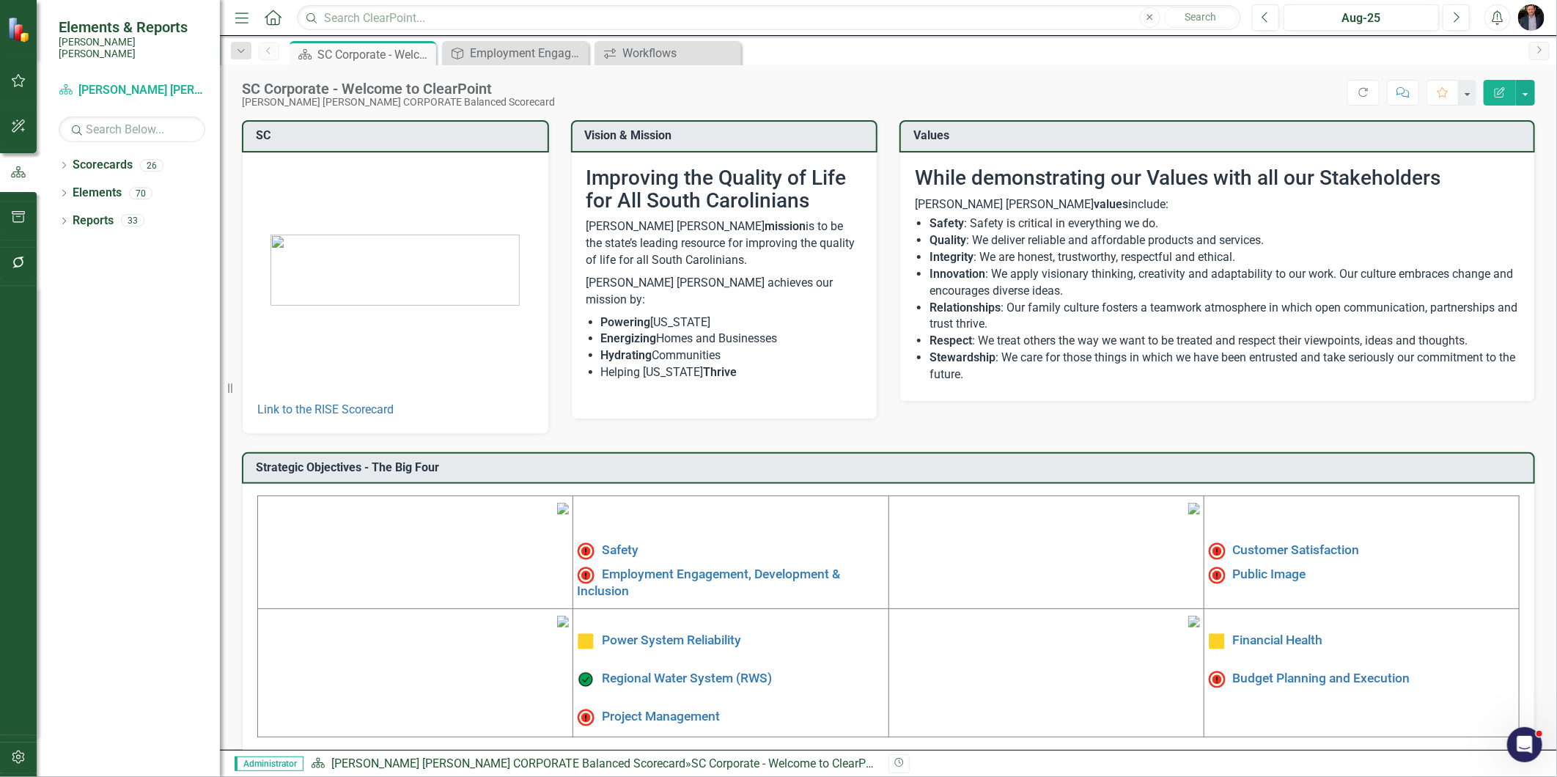
scroll to position [133, 0]
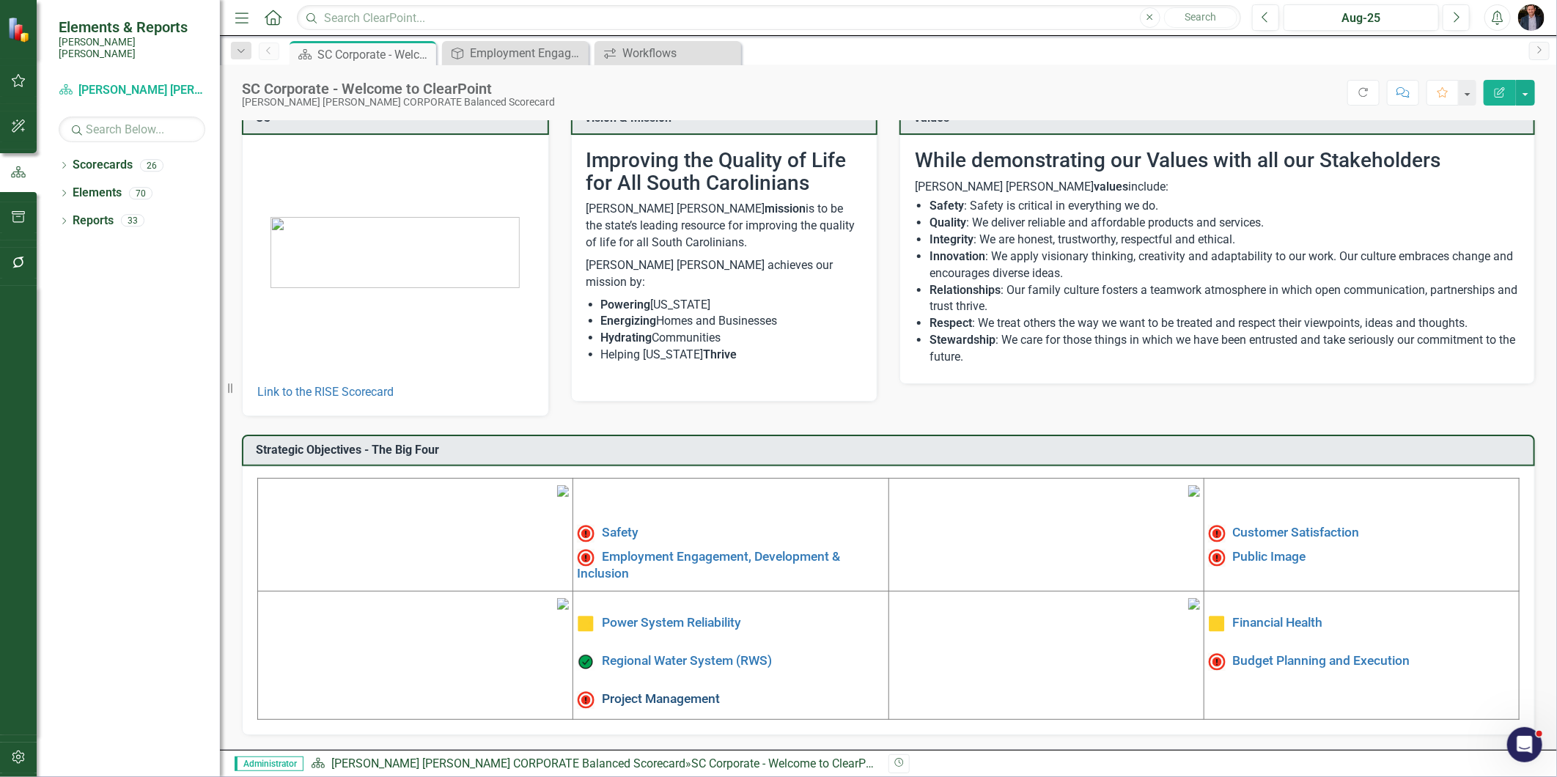
click at [650, 692] on link "Project Management" at bounding box center [661, 699] width 118 height 15
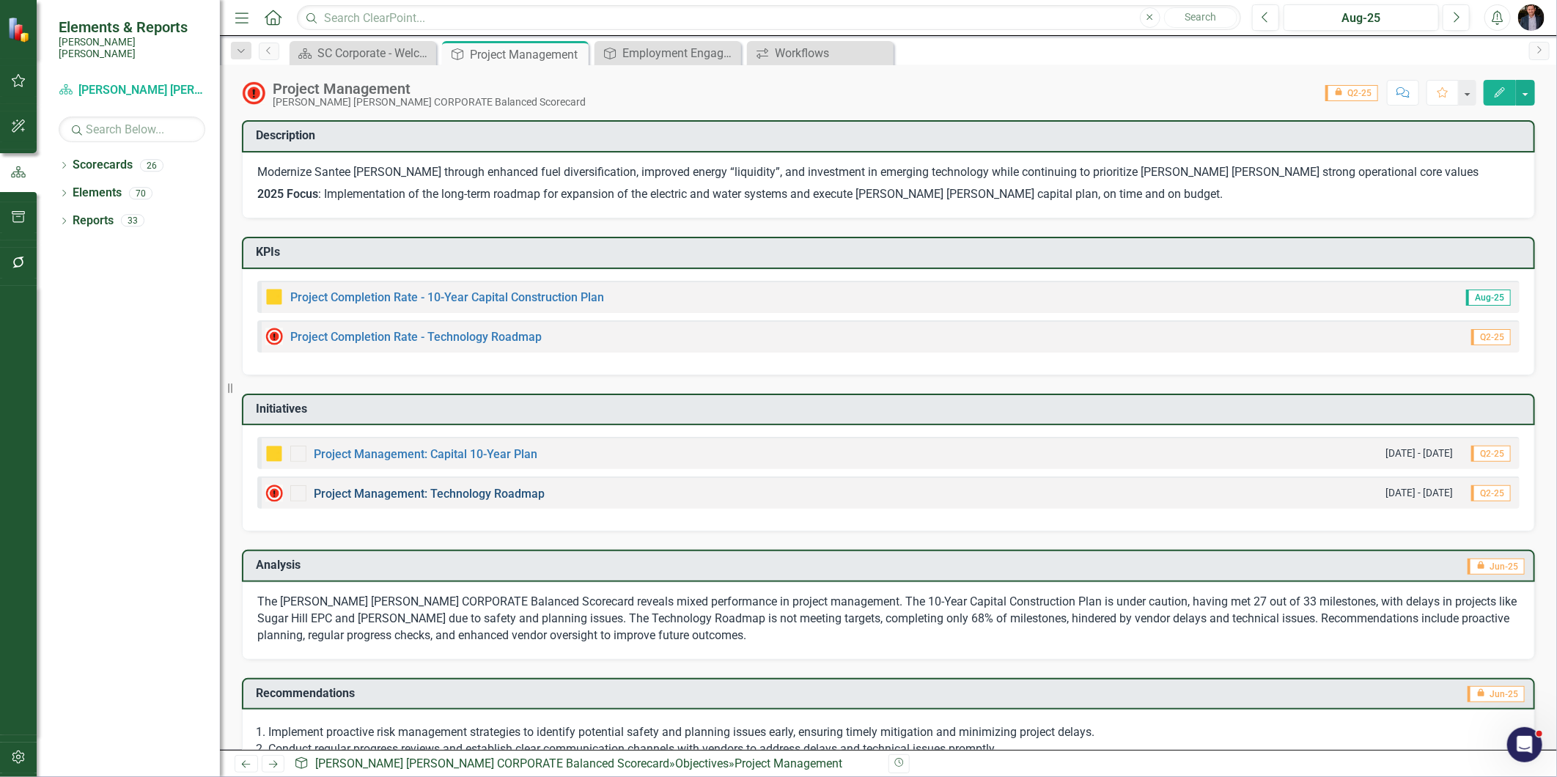
click at [523, 490] on link "Project Management: Technology Roadmap" at bounding box center [429, 494] width 231 height 14
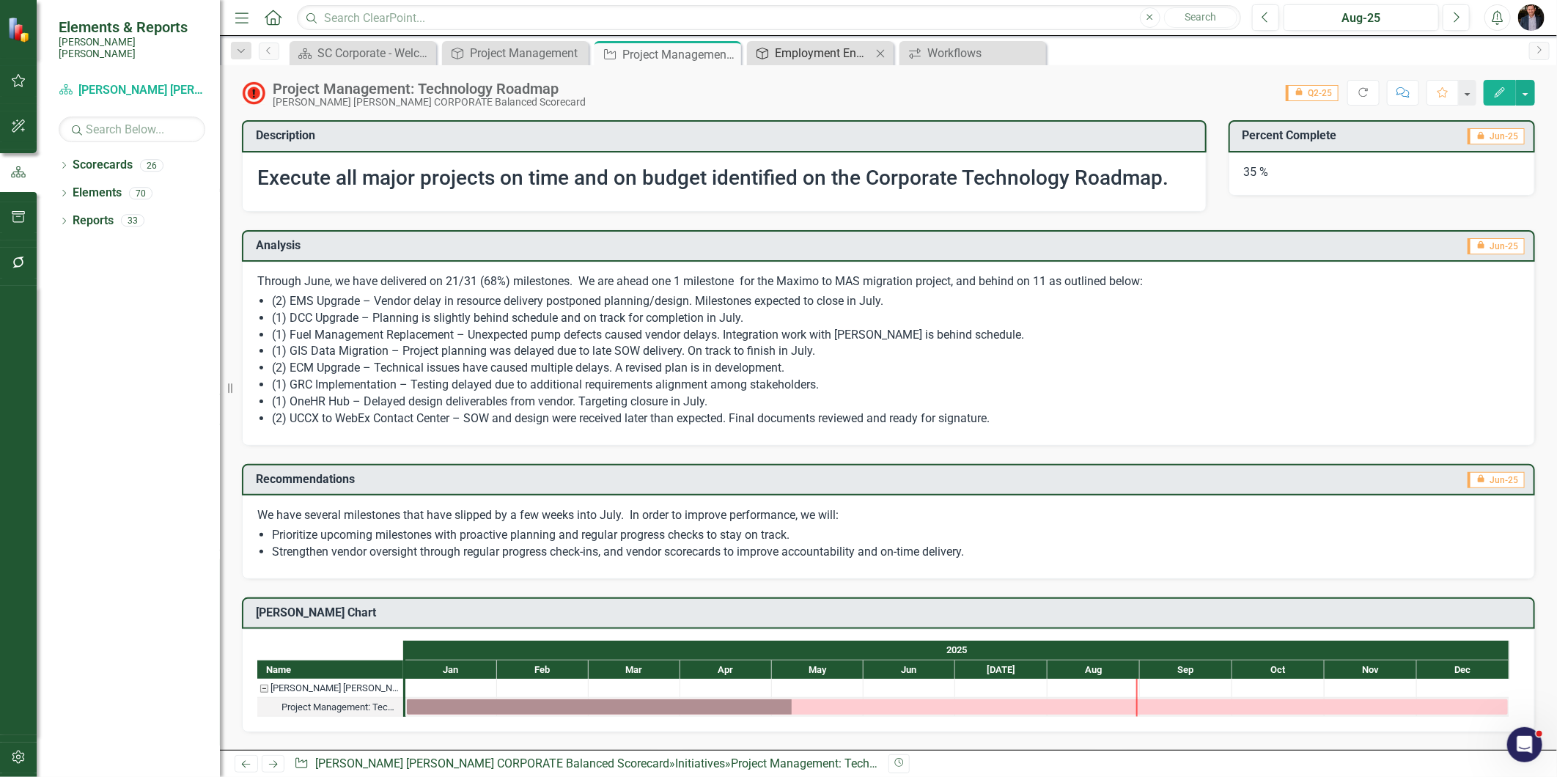
click at [789, 55] on div "Employment Engagement, Development & Inclusion" at bounding box center [823, 53] width 97 height 18
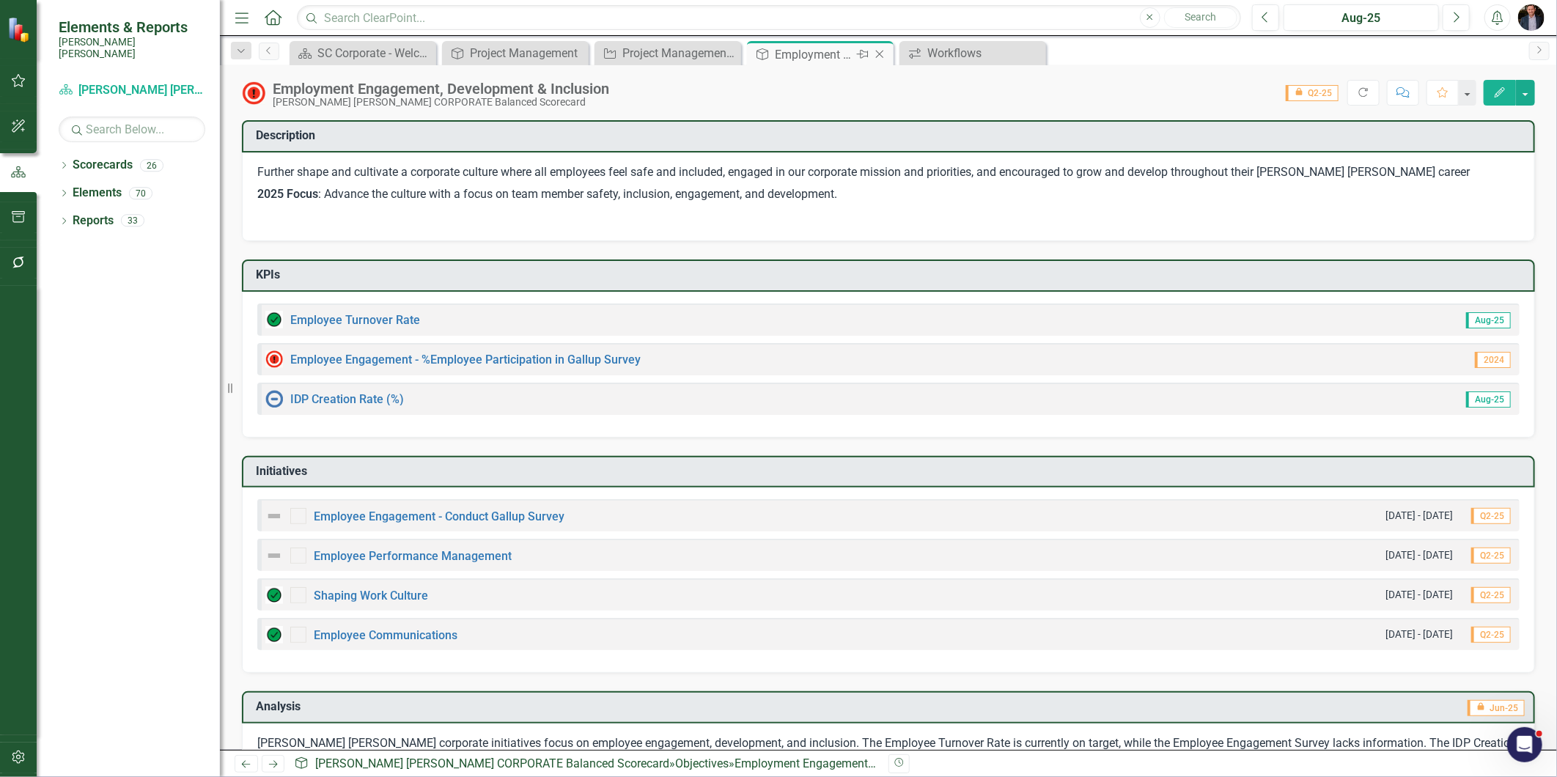
click at [878, 53] on icon at bounding box center [880, 55] width 8 height 8
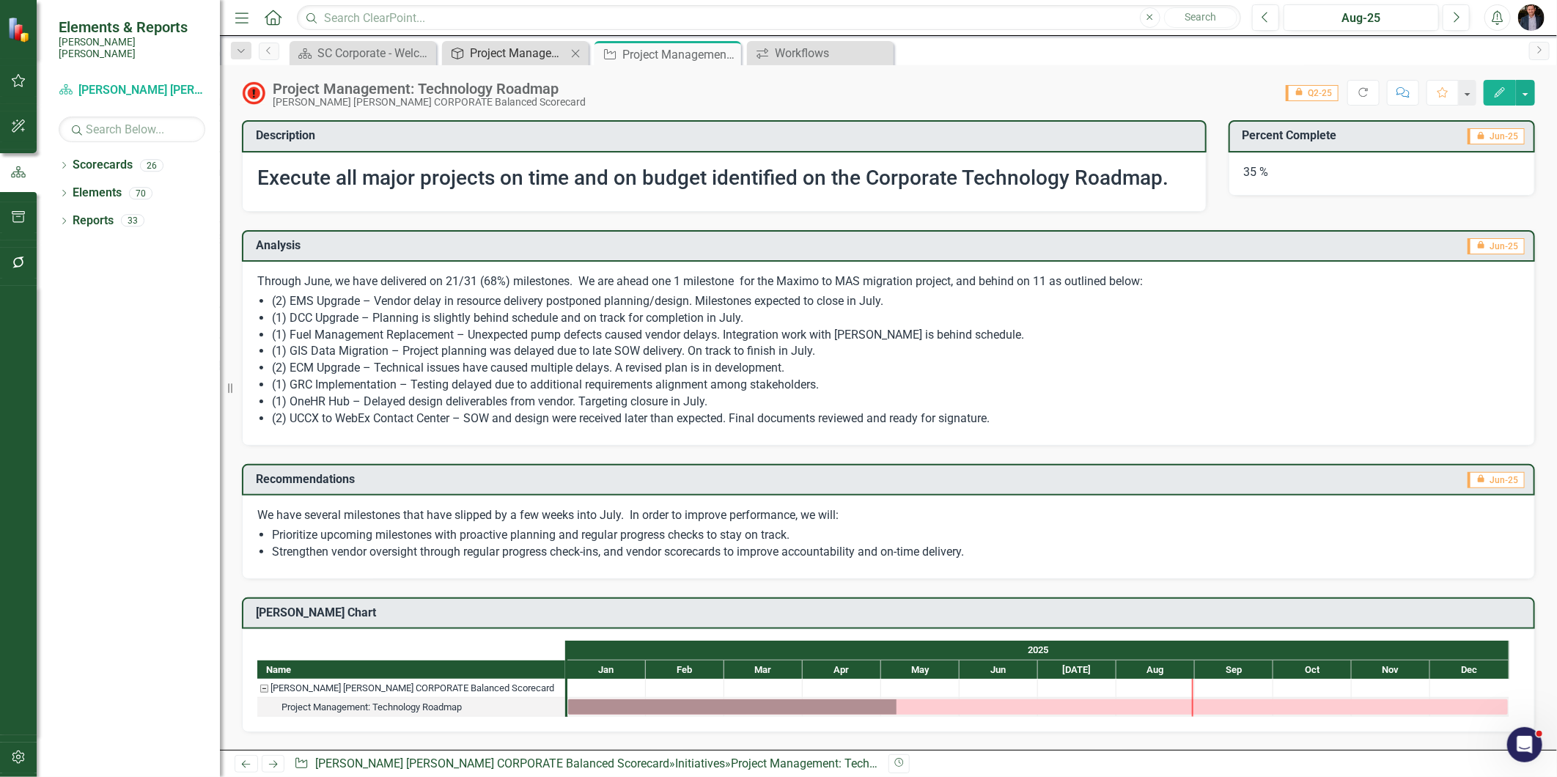
click at [503, 54] on div "Project Management" at bounding box center [518, 53] width 97 height 18
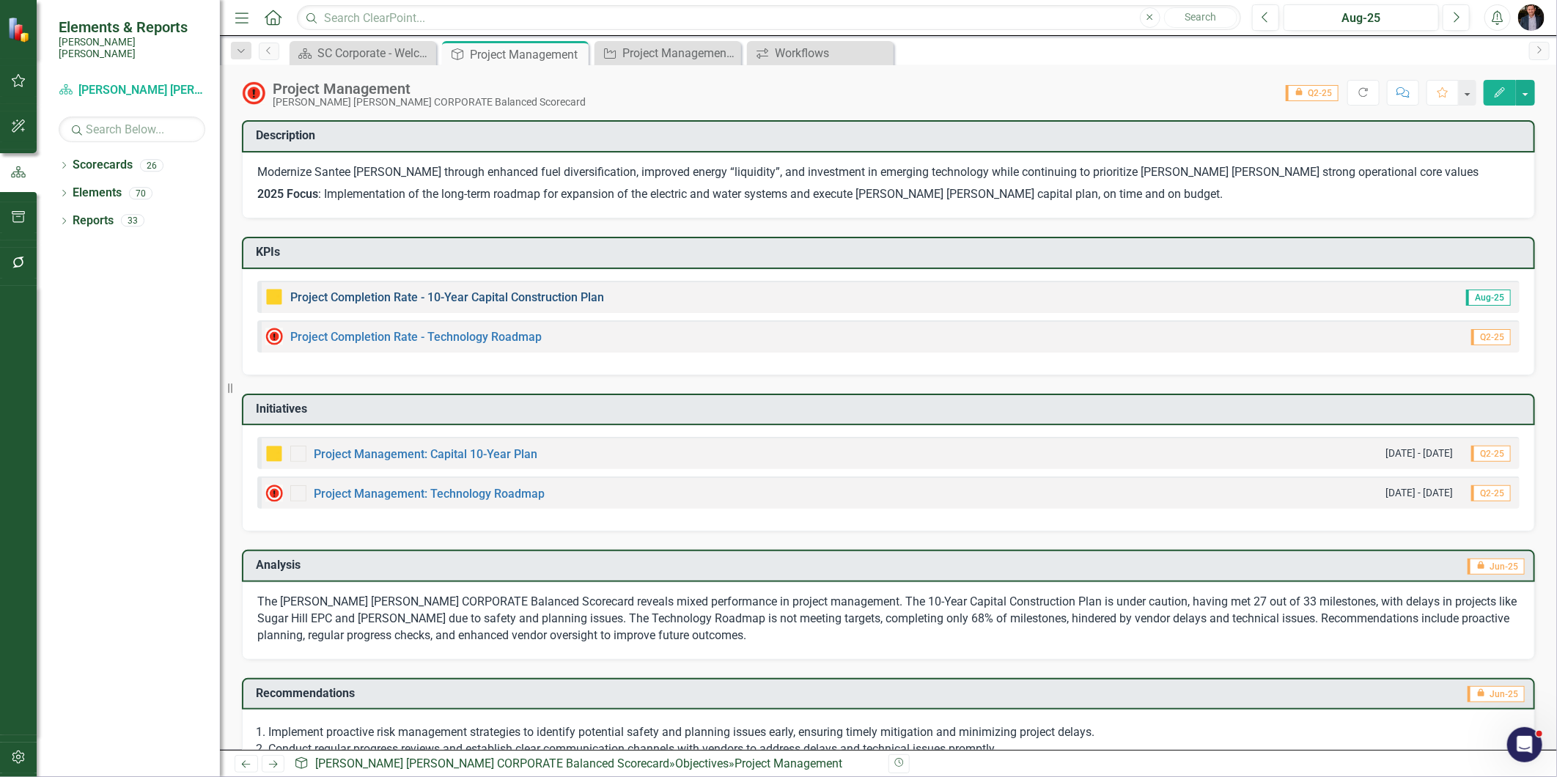
click at [540, 291] on link "Project Completion Rate - 10-Year Capital Construction Plan" at bounding box center [447, 297] width 314 height 14
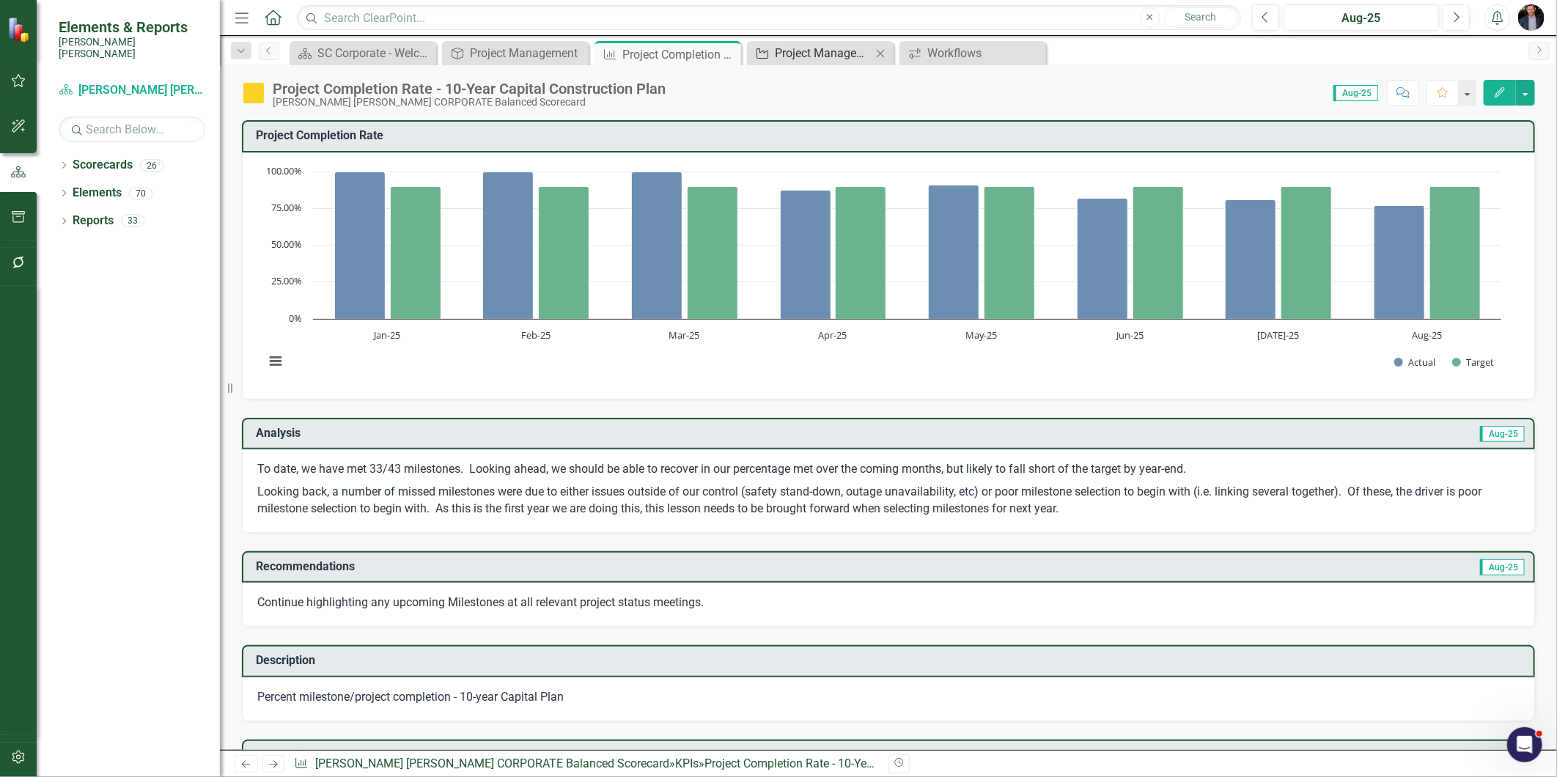
click at [804, 55] on div "Project Management: Technology Roadmap" at bounding box center [823, 53] width 97 height 18
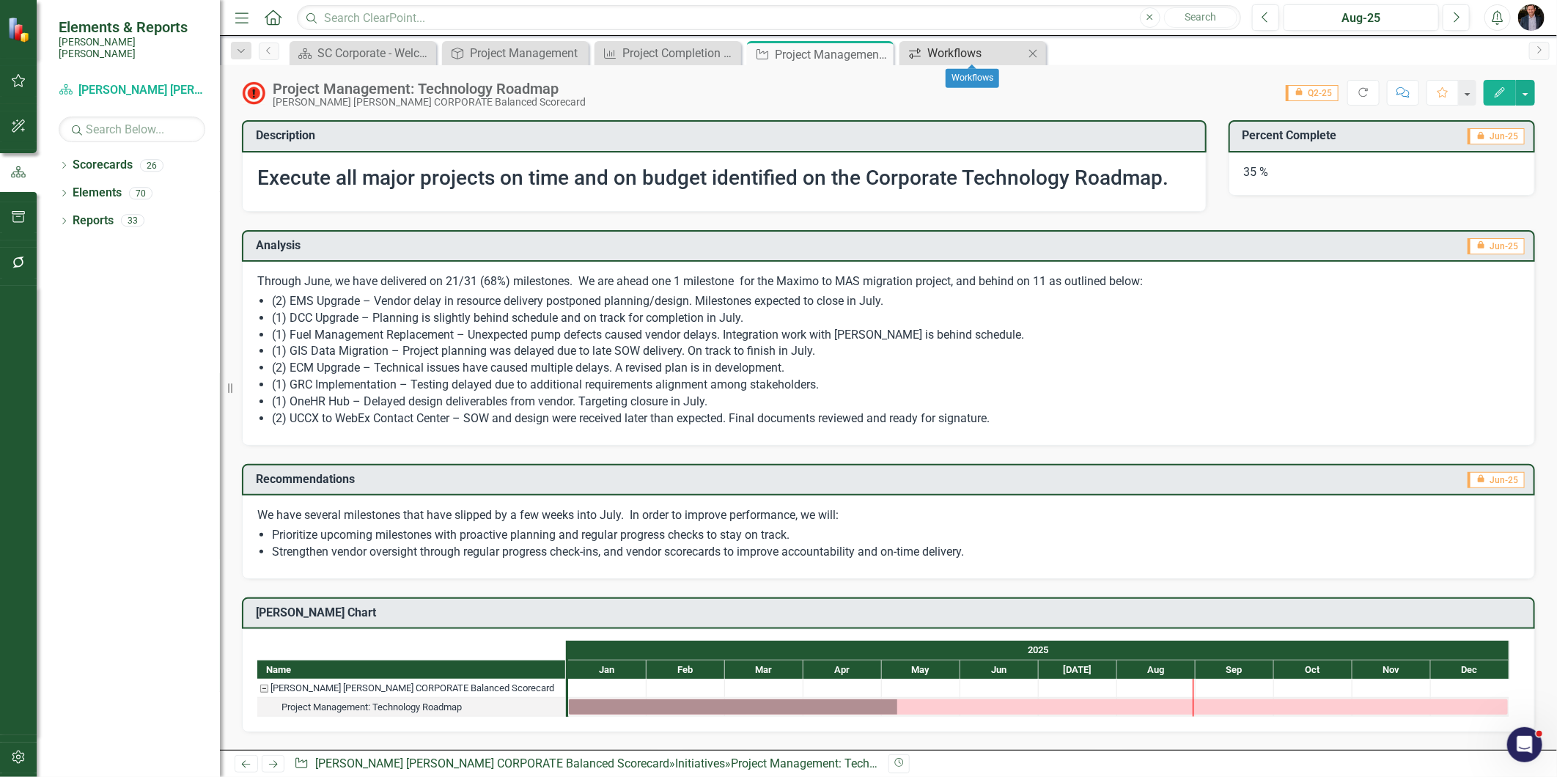
click at [930, 53] on div "Workflows" at bounding box center [975, 53] width 97 height 18
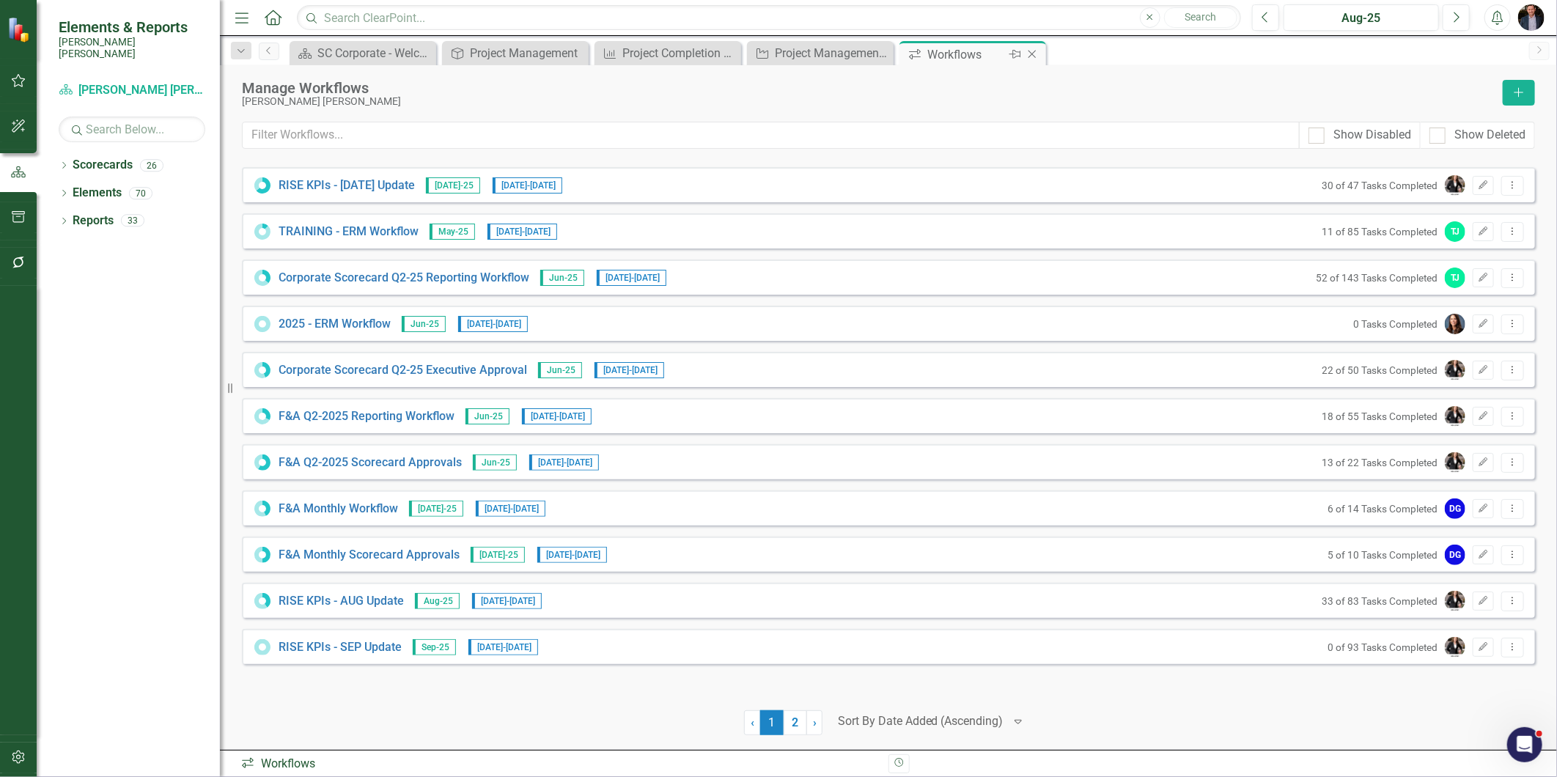
click at [1030, 49] on icon "Close" at bounding box center [1032, 54] width 15 height 12
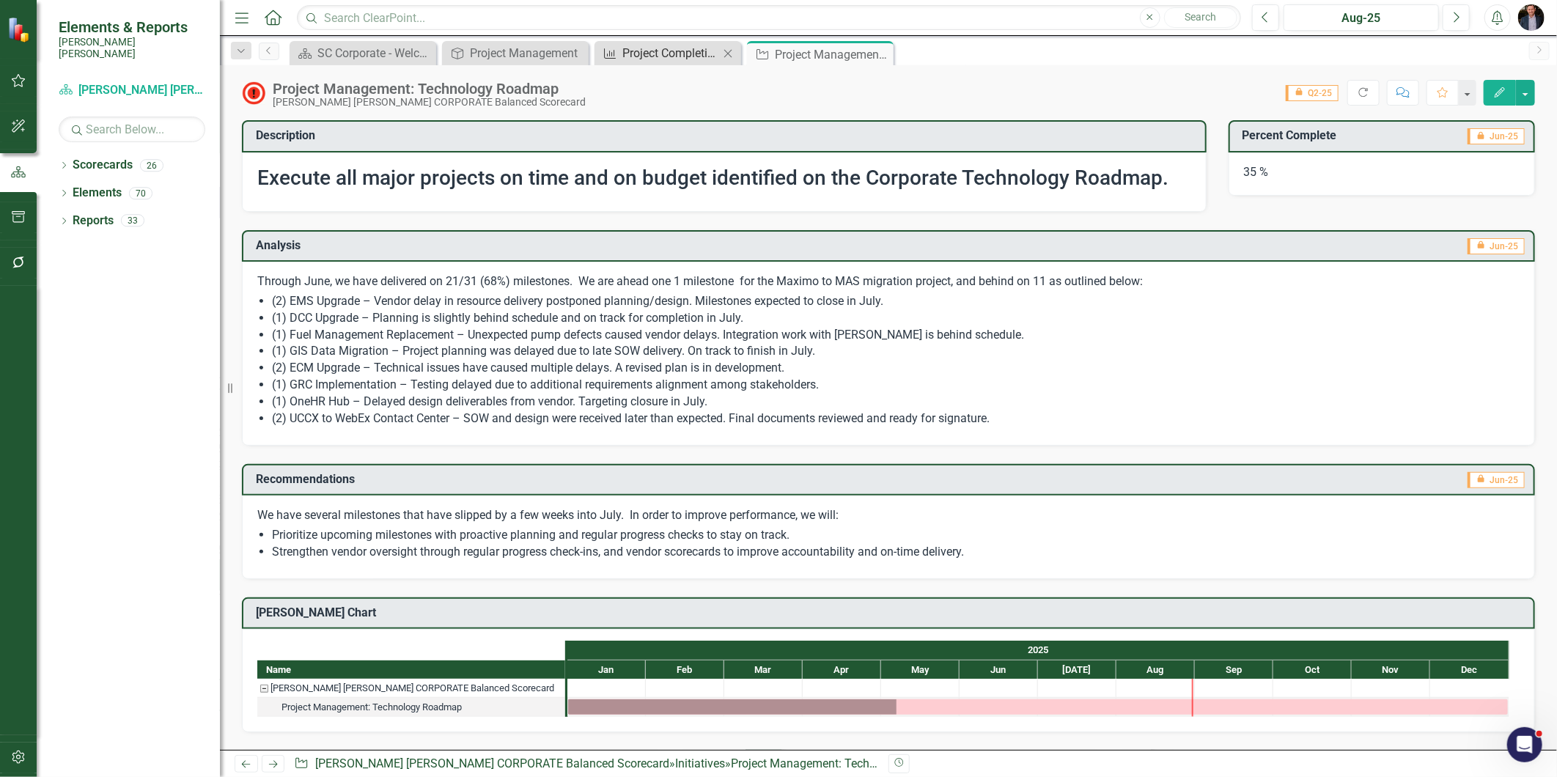
click at [664, 48] on div "Project Completion Rate - 10-Year Capital Construction Plan" at bounding box center [670, 53] width 97 height 18
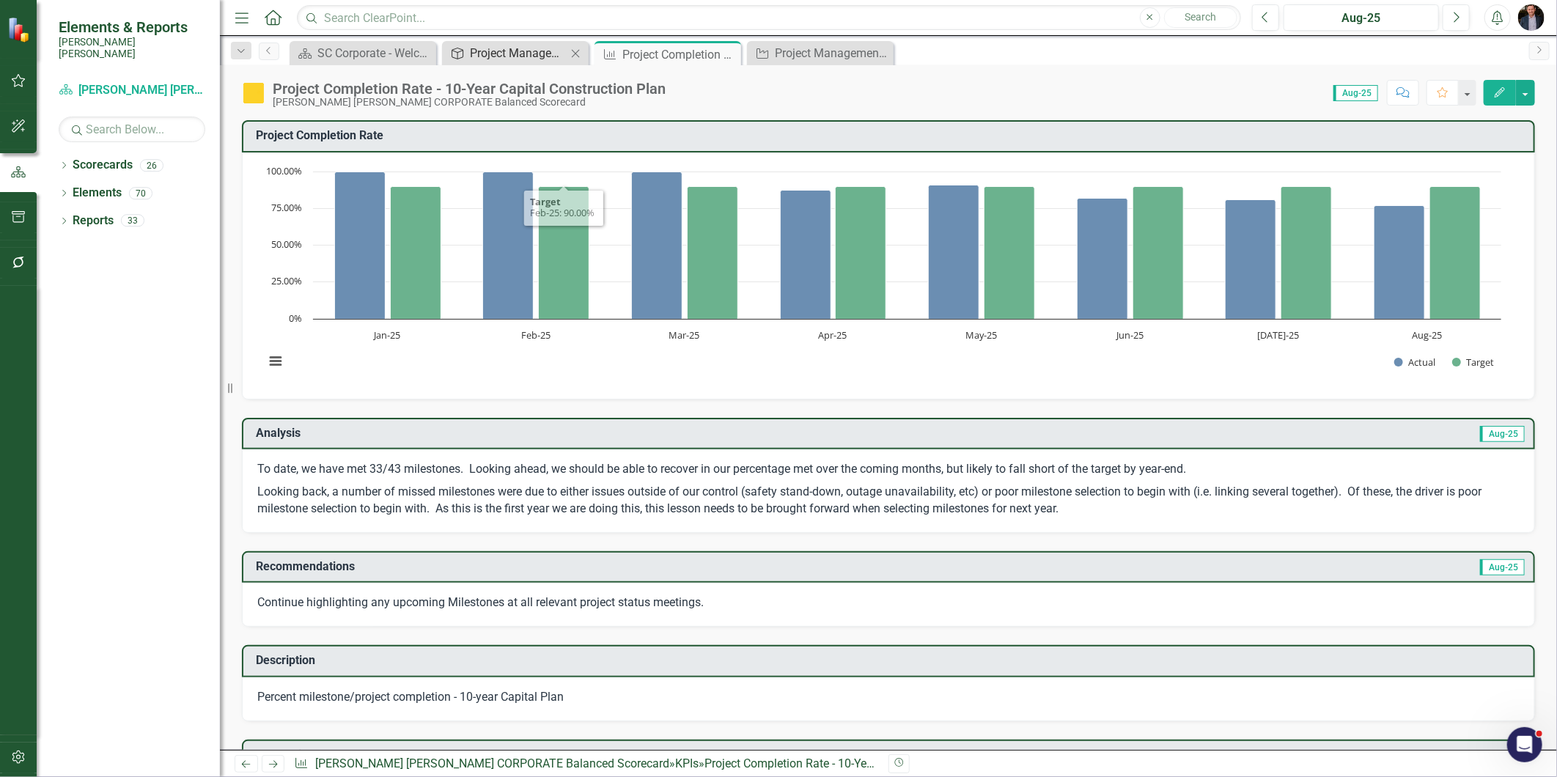
click at [521, 45] on div "Project Management" at bounding box center [518, 53] width 97 height 18
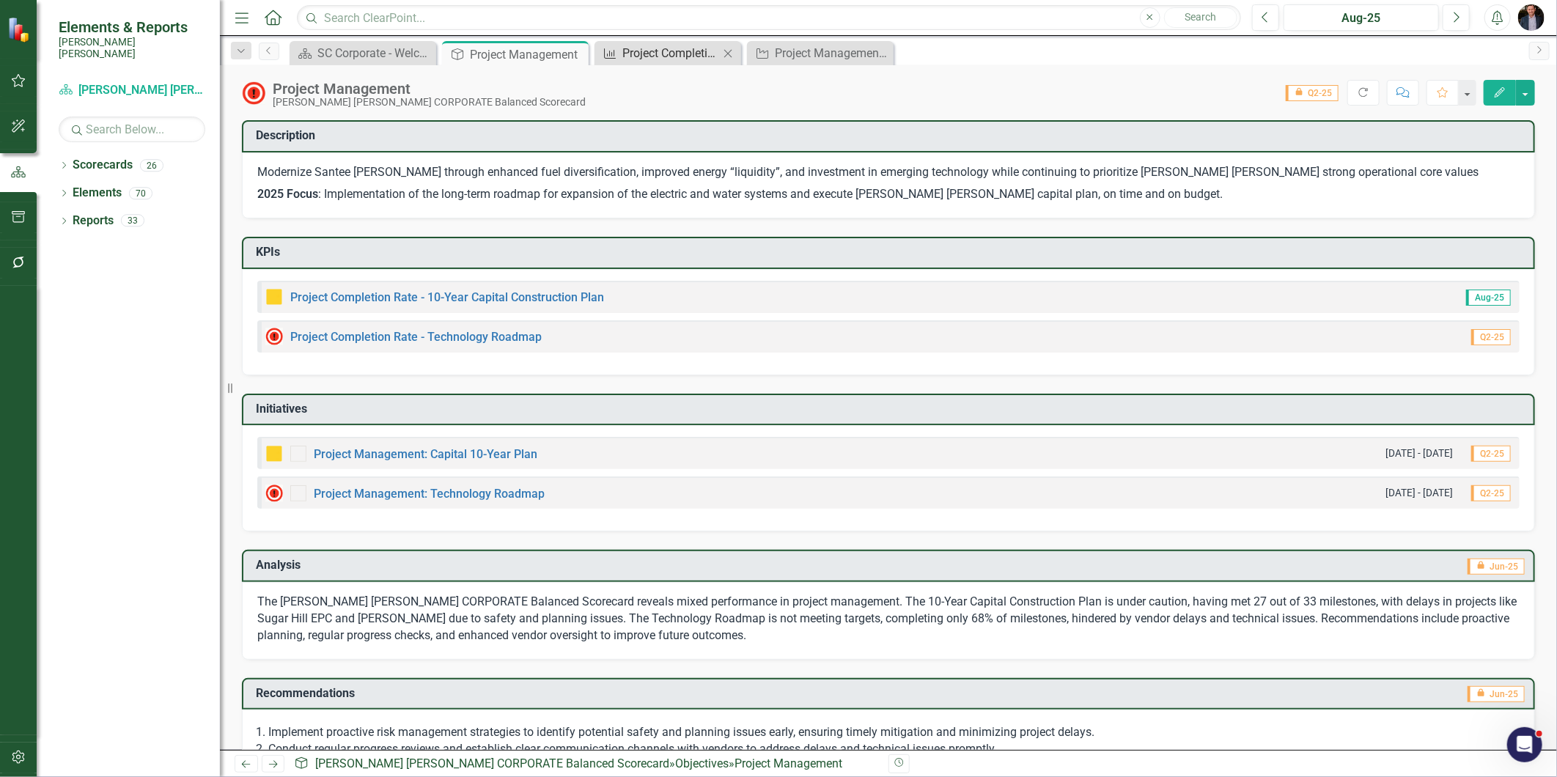
click at [662, 46] on div "Project Completion Rate - 10-Year Capital Construction Plan" at bounding box center [670, 53] width 97 height 18
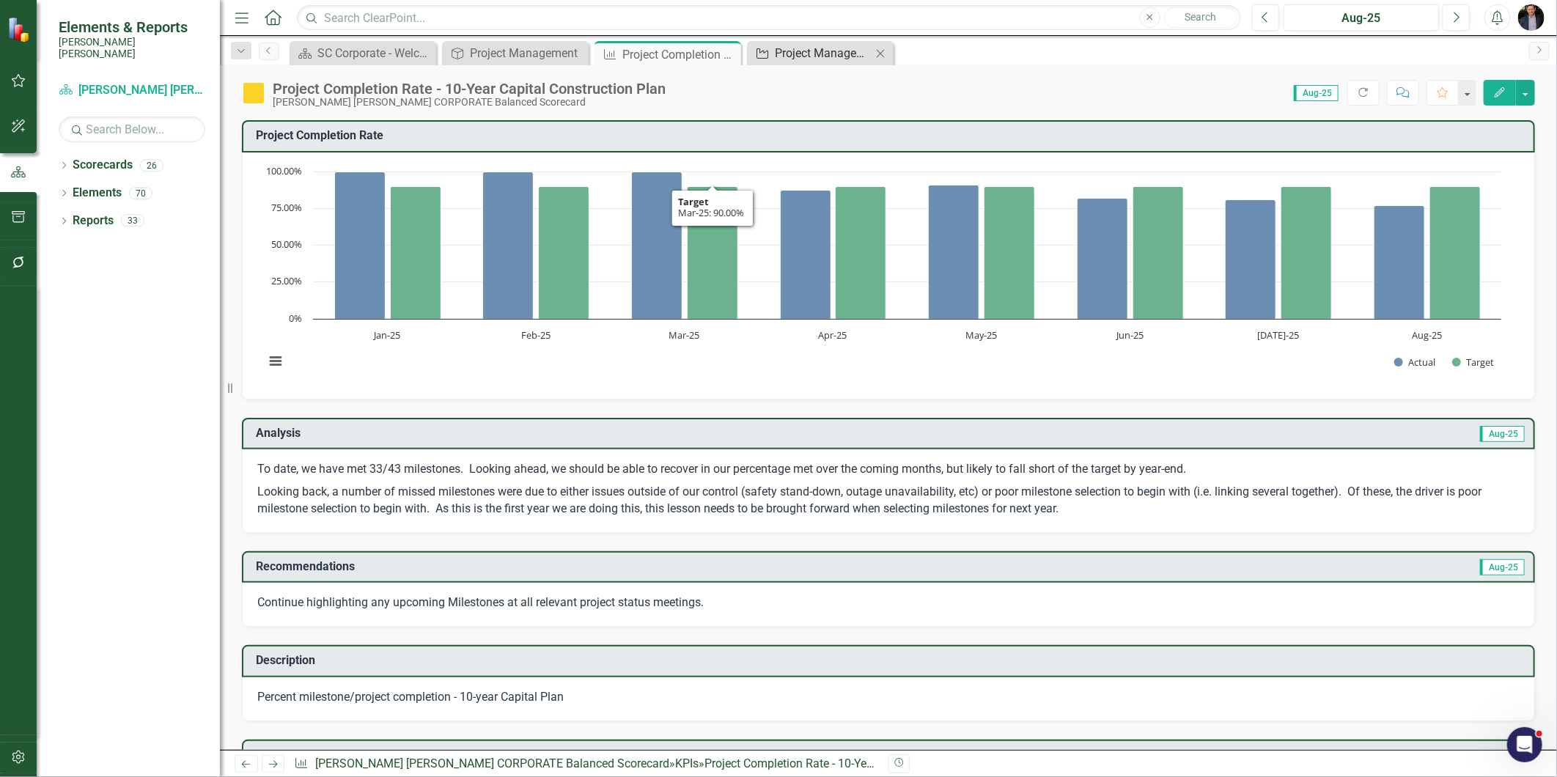
click at [826, 48] on div "Project Management: Technology Roadmap" at bounding box center [823, 53] width 97 height 18
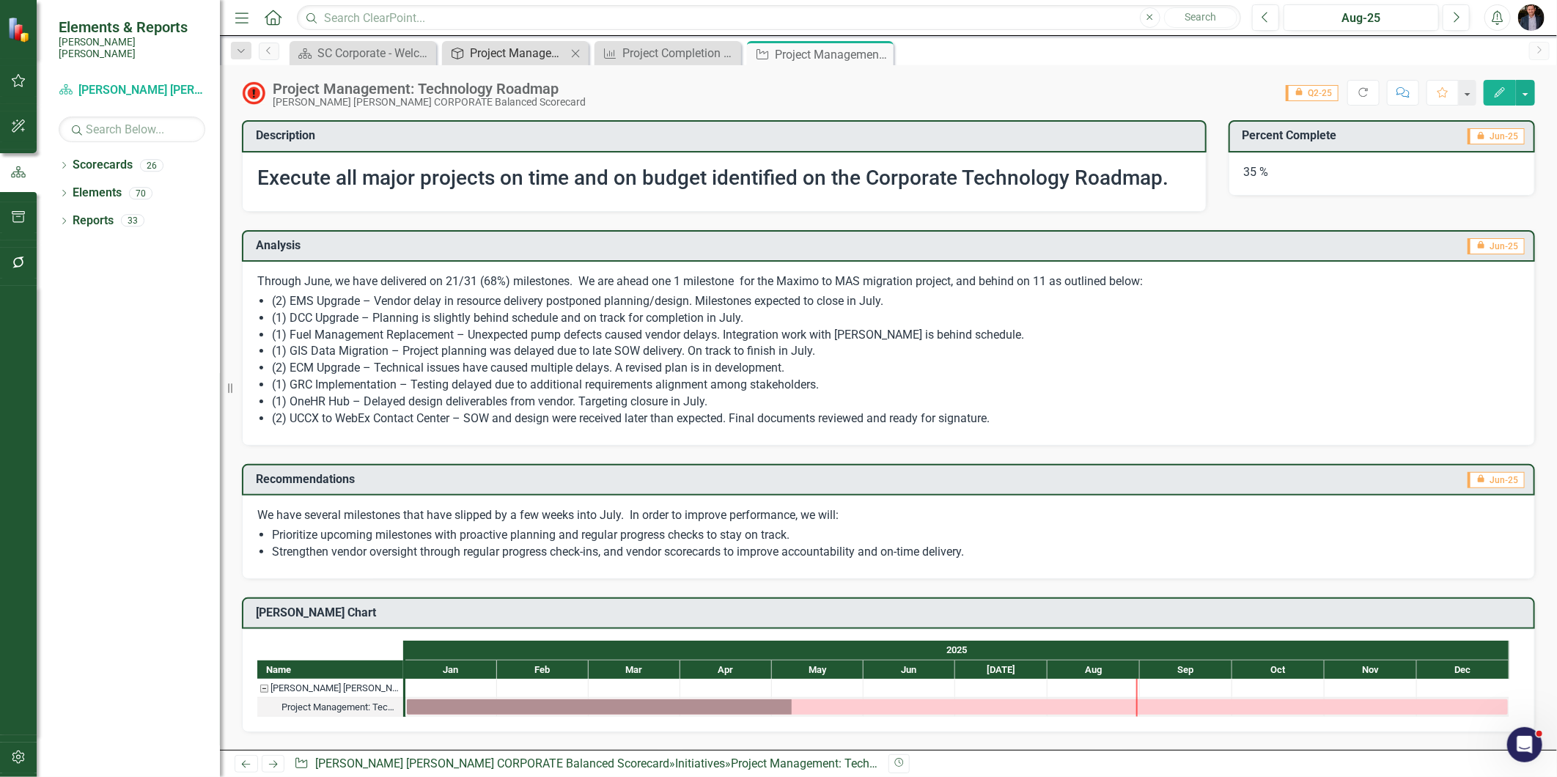
click at [496, 44] on div "Project Management" at bounding box center [518, 53] width 97 height 18
